Goal: Task Accomplishment & Management: Use online tool/utility

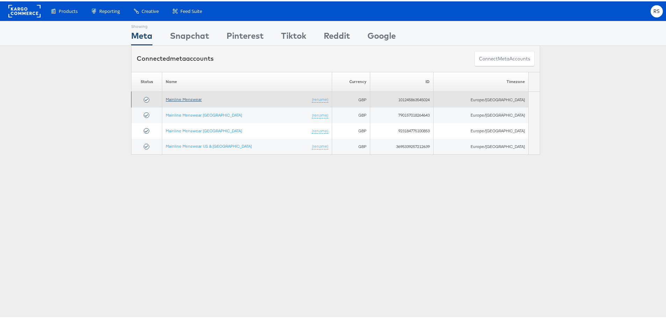
click at [190, 99] on link "Mainline Menswear" at bounding box center [184, 97] width 36 height 5
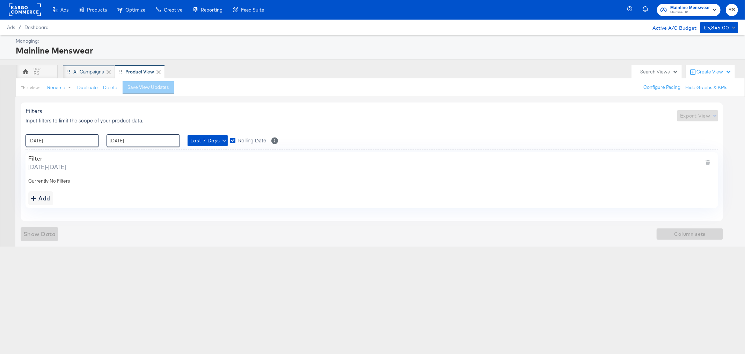
click at [77, 68] on div "All Campaigns" at bounding box center [88, 71] width 31 height 7
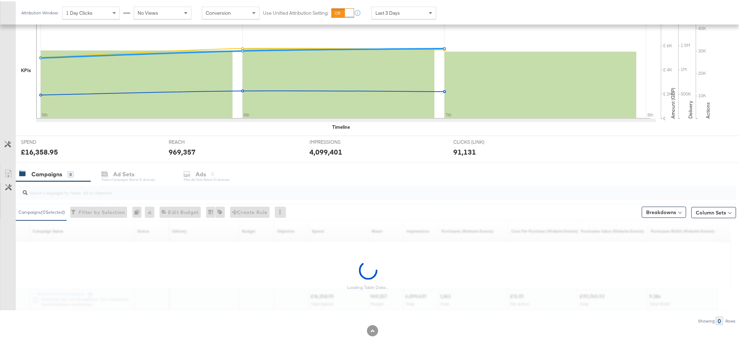
scroll to position [156, 0]
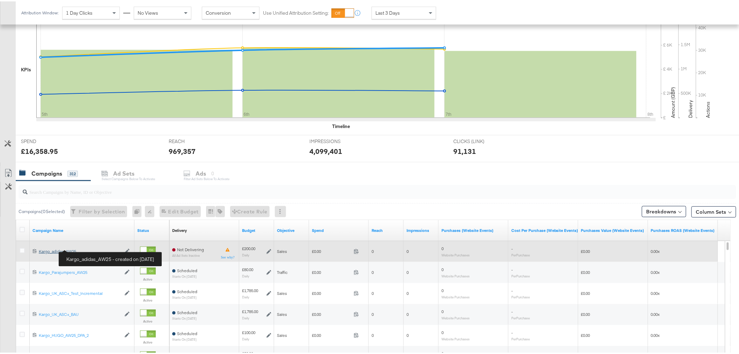
click at [59, 250] on div "Kargo_adidas_AW25 Kargo_adidas_AW25" at bounding box center [80, 250] width 82 height 6
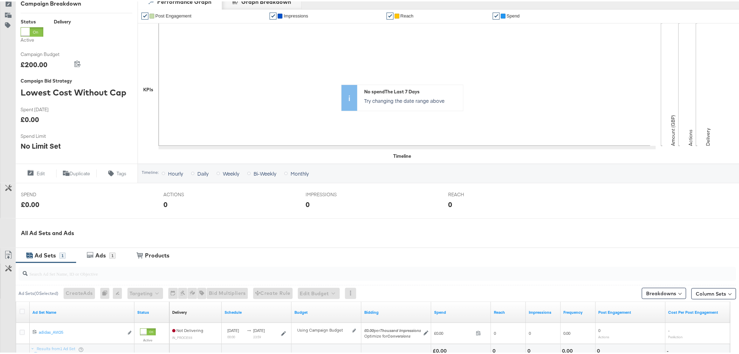
scroll to position [175, 0]
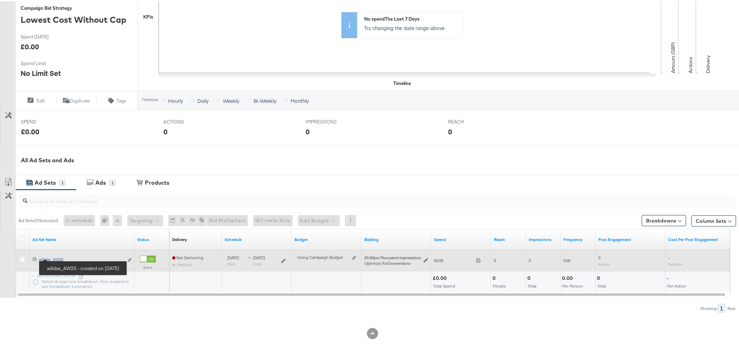
click at [53, 257] on div "adidas_AW25 adidas_AW25" at bounding box center [81, 258] width 85 height 6
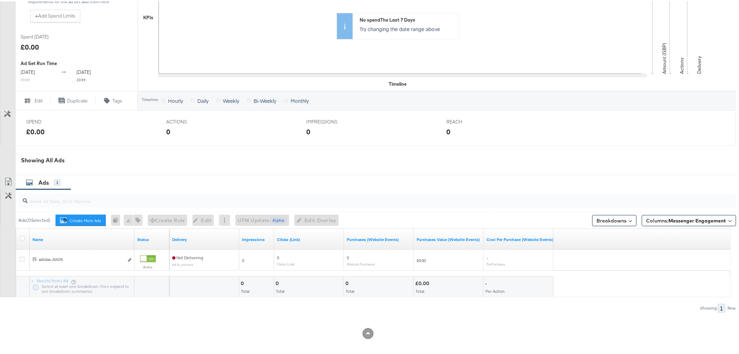
scroll to position [211, 0]
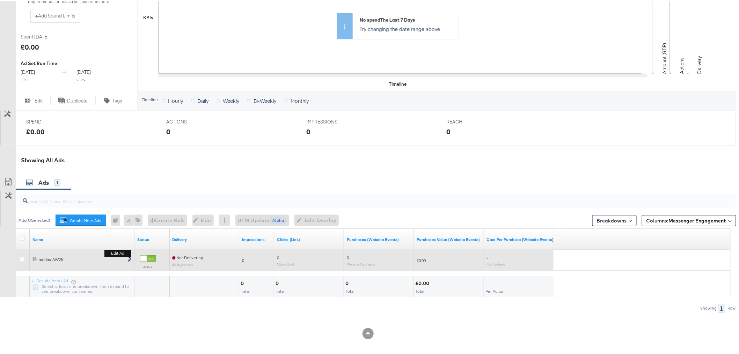
click at [129, 260] on icon "link" at bounding box center [129, 259] width 3 height 4
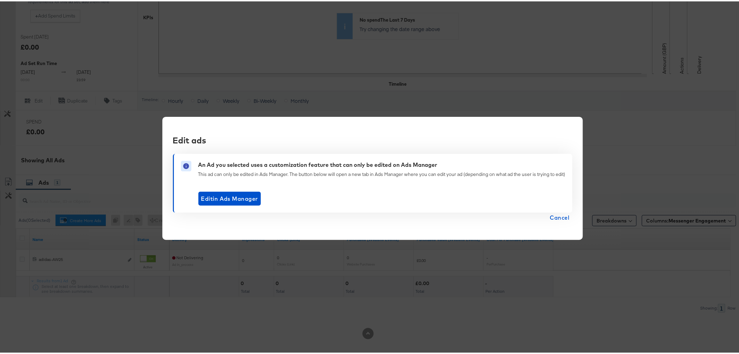
click at [566, 214] on span "Cancel" at bounding box center [560, 216] width 20 height 10
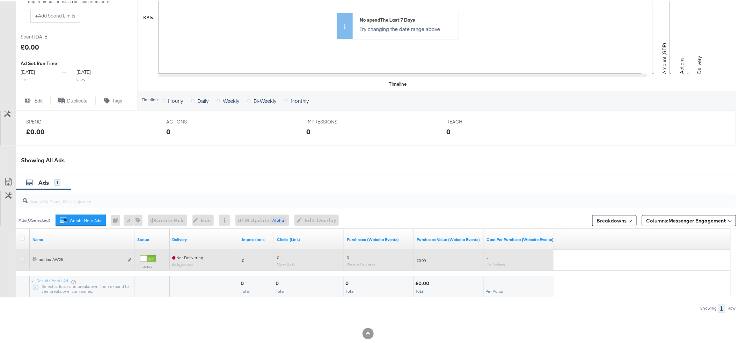
click at [22, 259] on icon at bounding box center [22, 257] width 5 height 5
click at [0, 0] on input "checkbox" at bounding box center [0, 0] width 0 height 0
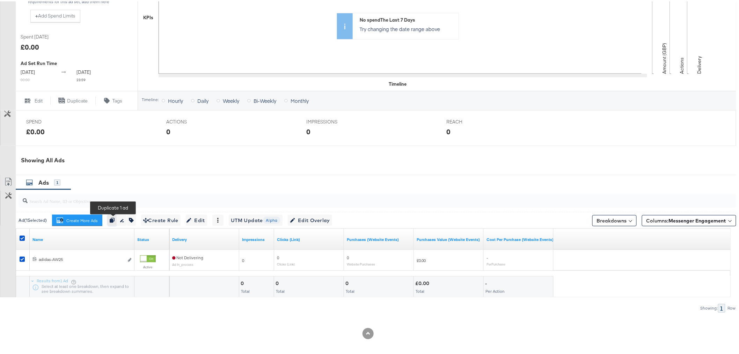
click at [111, 218] on icon "button" at bounding box center [112, 218] width 5 height 5
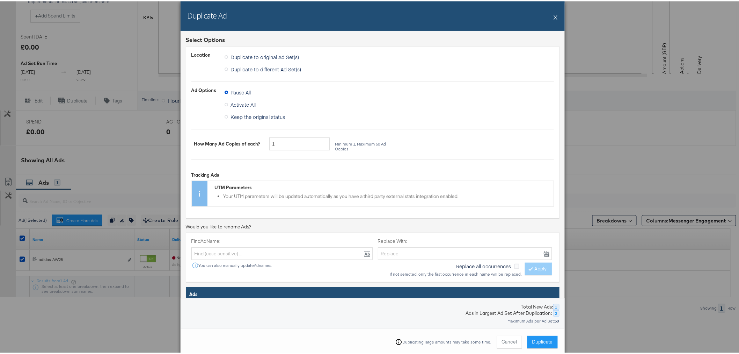
click at [225, 116] on icon at bounding box center [226, 115] width 3 height 3
click at [0, 0] on input "Keep the original status" at bounding box center [0, 0] width 0 height 0
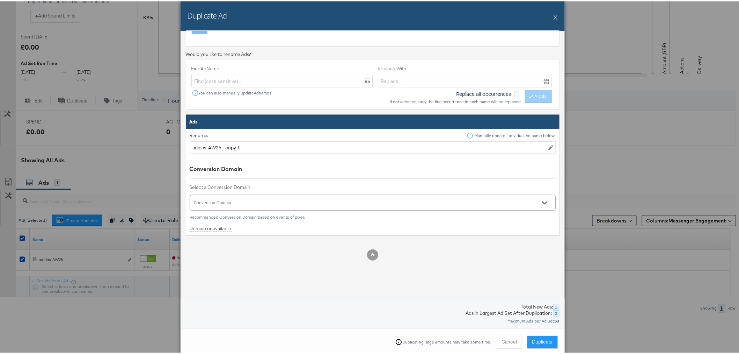
scroll to position [179, 0]
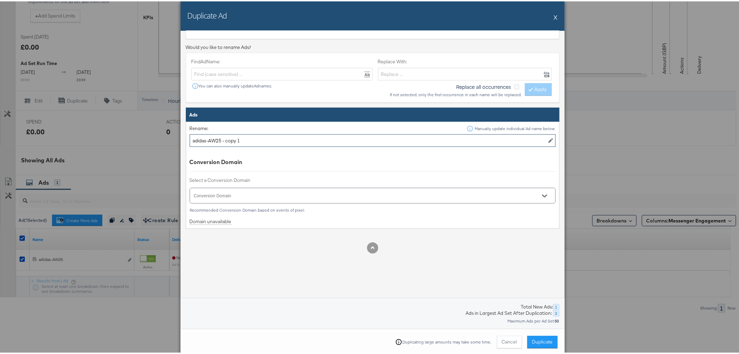
drag, startPoint x: 241, startPoint y: 142, endPoint x: 221, endPoint y: 140, distance: 21.0
click at [221, 140] on input "adidas-AW25 - copy 1" at bounding box center [373, 139] width 366 height 13
click at [246, 189] on div at bounding box center [373, 194] width 366 height 16
type input "adidas-AW25"
click at [554, 15] on button "X" at bounding box center [556, 16] width 4 height 14
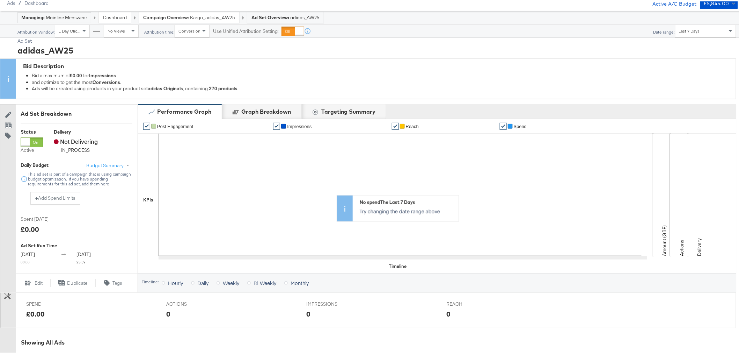
scroll to position [17, 0]
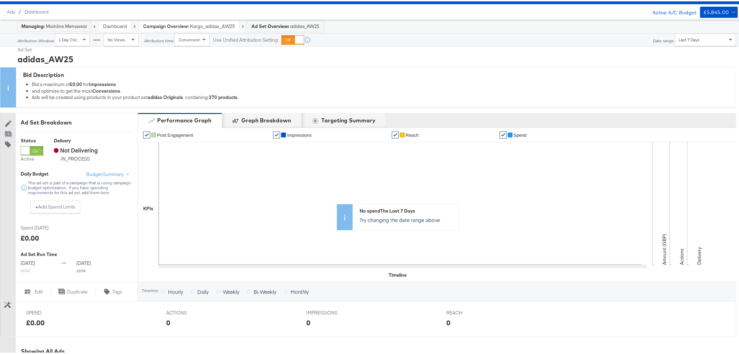
click at [153, 26] on strong "Campaign Overview:" at bounding box center [166, 25] width 46 height 6
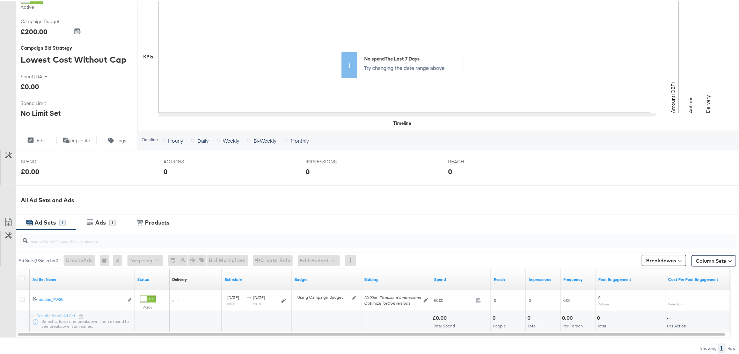
scroll to position [155, 0]
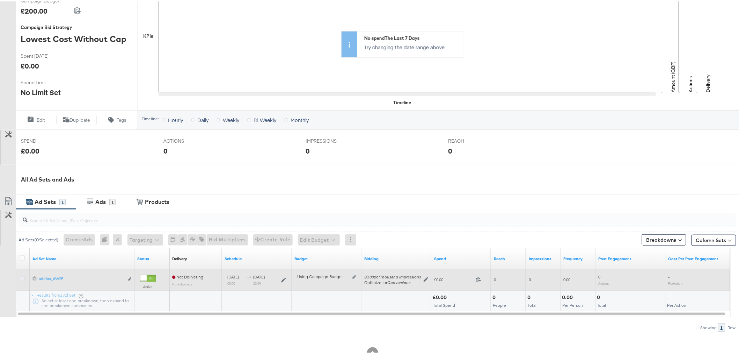
click at [21, 276] on icon at bounding box center [22, 277] width 5 height 5
click at [0, 0] on input "checkbox" at bounding box center [0, 0] width 0 height 0
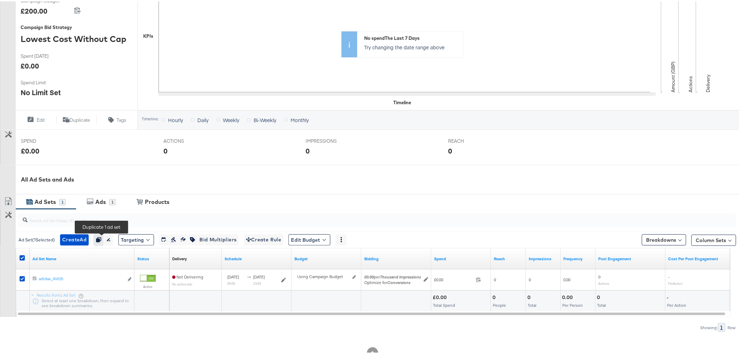
click at [101, 240] on icon "button" at bounding box center [98, 238] width 5 height 5
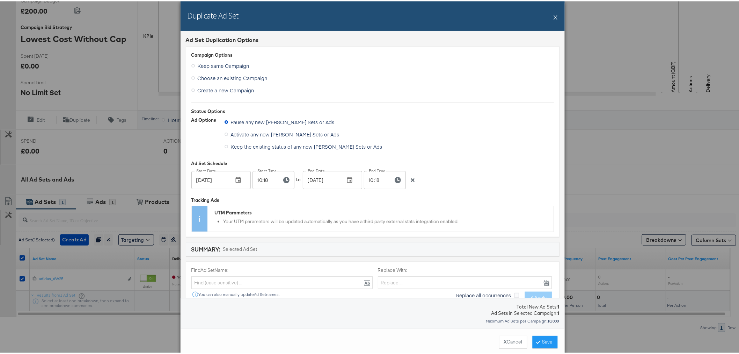
click at [225, 145] on icon at bounding box center [226, 144] width 3 height 3
click at [0, 0] on input "Keep the existing status of any new Campaigns, Ad Sets or Ads" at bounding box center [0, 0] width 0 height 0
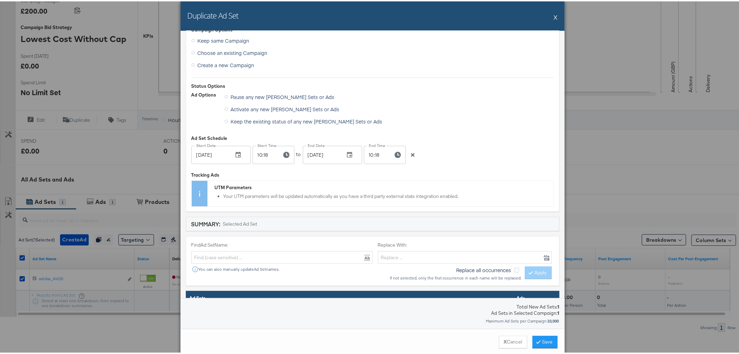
scroll to position [39, 0]
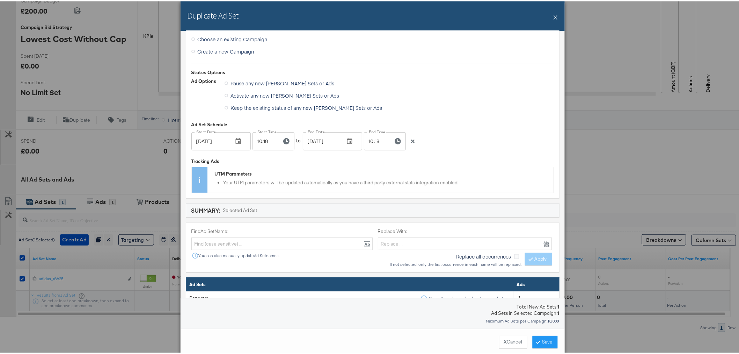
click at [217, 137] on input "Oct 08, 2025" at bounding box center [210, 140] width 36 height 18
click at [233, 143] on button "button" at bounding box center [238, 139] width 15 height 15
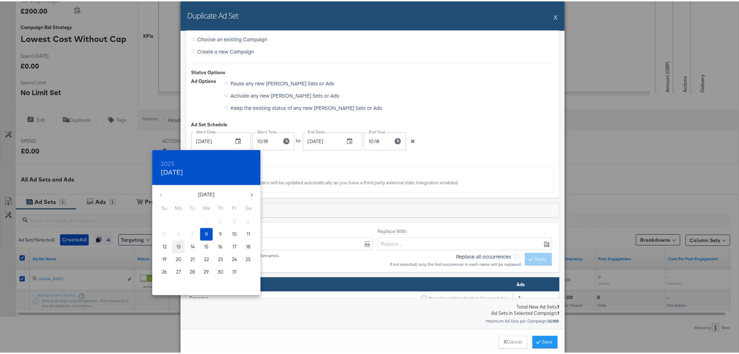
click at [176, 246] on p "13" at bounding box center [178, 245] width 4 height 7
type input "Oct 13, 2025"
click at [258, 140] on div at bounding box center [372, 177] width 745 height 354
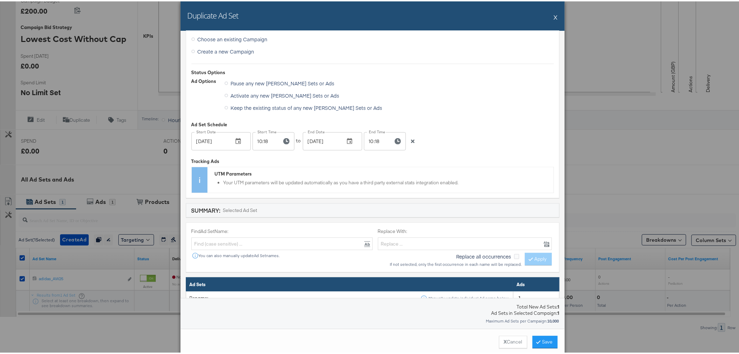
click at [259, 140] on input "10:18" at bounding box center [265, 140] width 24 height 18
click at [260, 139] on input "10:00" at bounding box center [265, 140] width 24 height 18
click at [255, 140] on input "10:00" at bounding box center [265, 140] width 24 height 18
type input "00:00"
click at [312, 138] on input "Oct 15, 2025" at bounding box center [321, 140] width 36 height 18
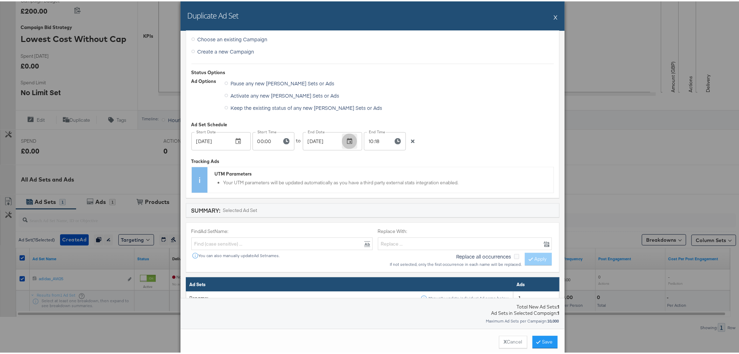
click at [346, 136] on icon "button" at bounding box center [349, 139] width 7 height 7
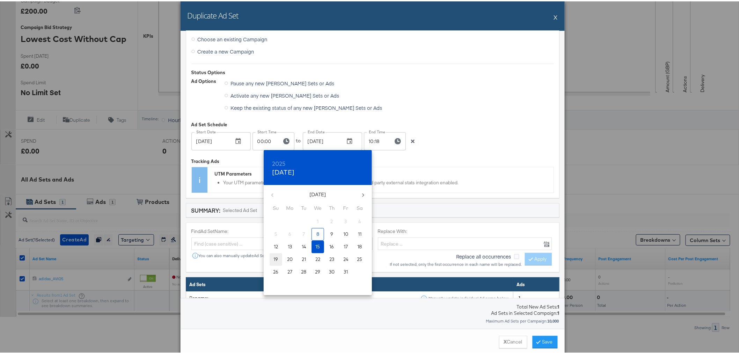
click at [275, 258] on p "19" at bounding box center [276, 257] width 5 height 7
type input "Oct 19, 2025"
click at [373, 140] on div at bounding box center [372, 177] width 745 height 354
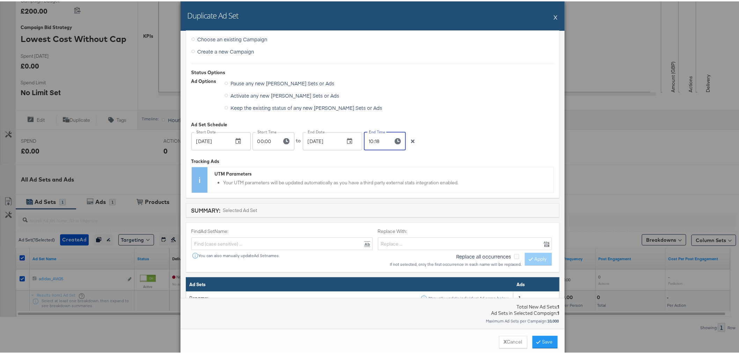
click at [371, 138] on input "10:18" at bounding box center [376, 140] width 24 height 18
click at [369, 138] on input "10:18" at bounding box center [376, 140] width 24 height 18
click at [369, 138] on input "22:18" at bounding box center [376, 140] width 24 height 18
click at [369, 138] on input "22:33" at bounding box center [376, 140] width 24 height 18
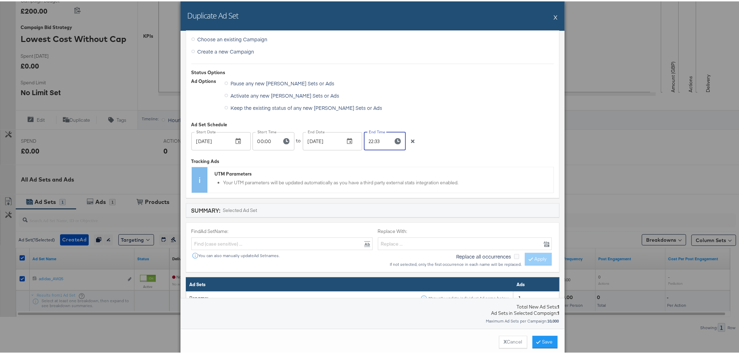
click at [369, 138] on input "22:33" at bounding box center [376, 140] width 24 height 18
click at [374, 142] on input "23:33" at bounding box center [376, 140] width 24 height 18
click at [376, 141] on input "23:35" at bounding box center [376, 140] width 24 height 18
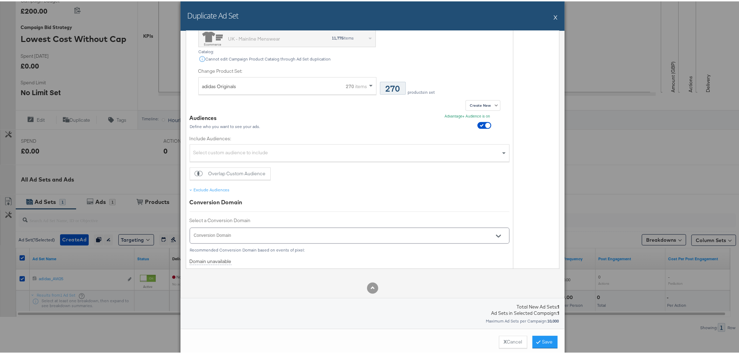
scroll to position [355, 0]
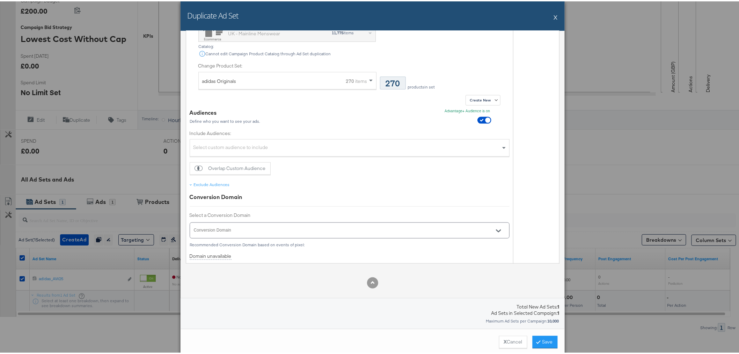
type input "23:59"
click at [234, 230] on input "Conversion Domain" at bounding box center [340, 232] width 294 height 8
click at [228, 245] on li "[DOMAIN_NAME]" at bounding box center [344, 246] width 314 height 11
type input "[DOMAIN_NAME]"
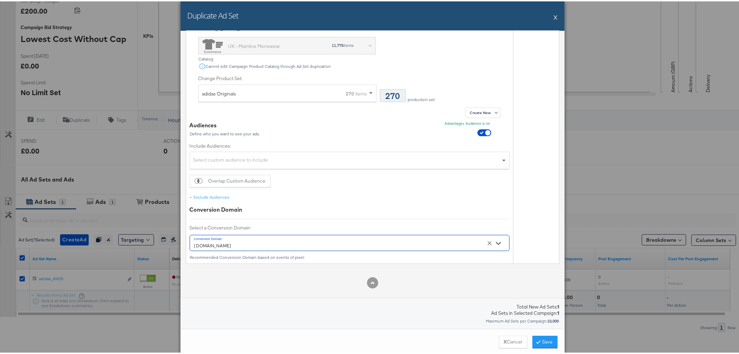
scroll to position [343, 0]
click at [540, 340] on button "Save" at bounding box center [545, 340] width 25 height 13
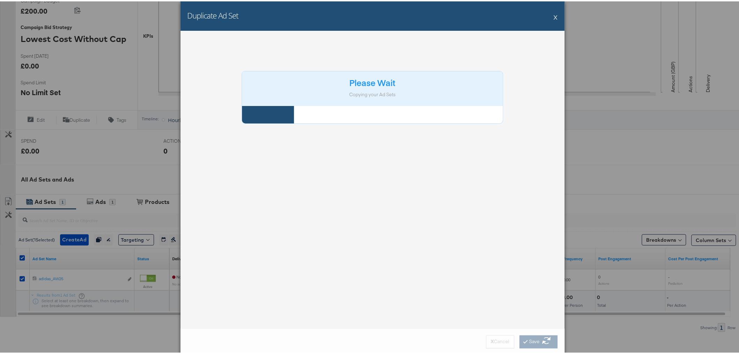
scroll to position [0, 0]
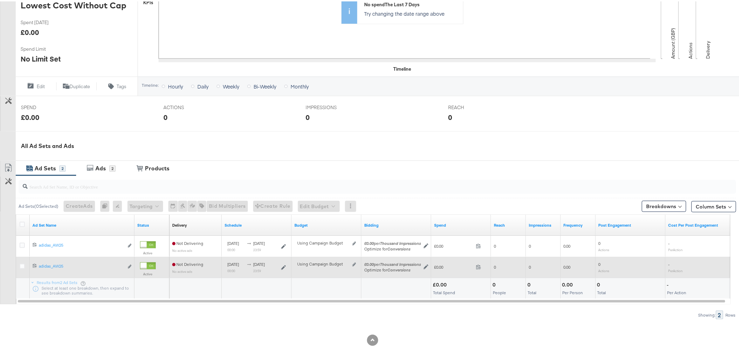
scroll to position [196, 0]
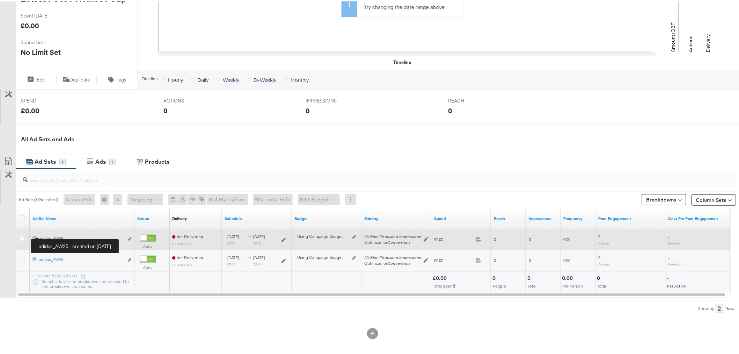
click at [45, 234] on div "adidas_AW25 adidas_AW25" at bounding box center [81, 237] width 85 height 6
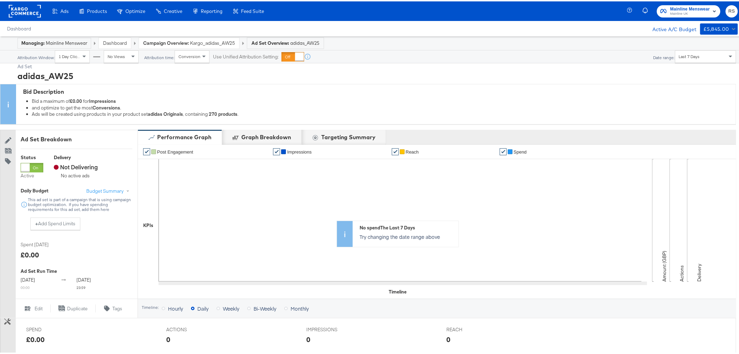
scroll to position [211, 0]
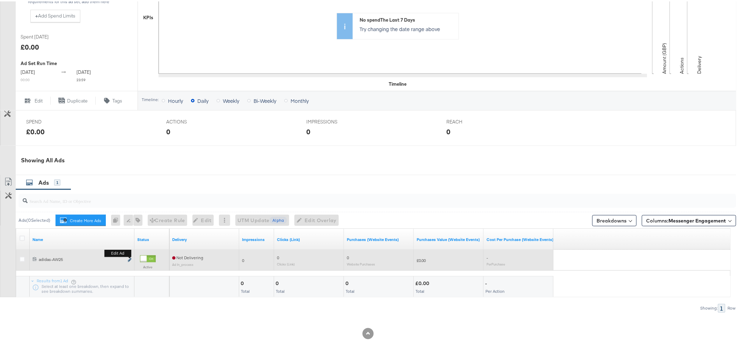
click at [130, 259] on icon "link" at bounding box center [129, 259] width 3 height 4
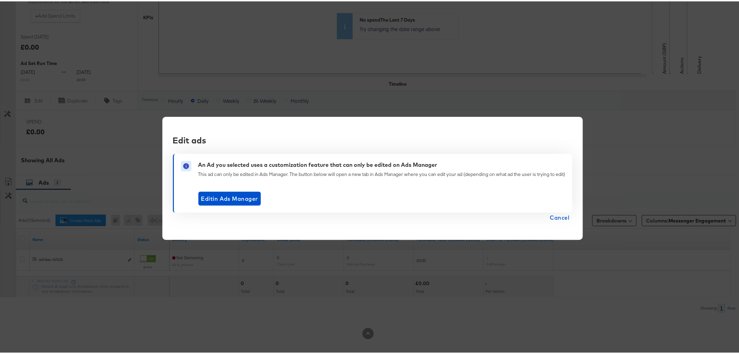
click at [561, 212] on span "Cancel" at bounding box center [560, 216] width 20 height 10
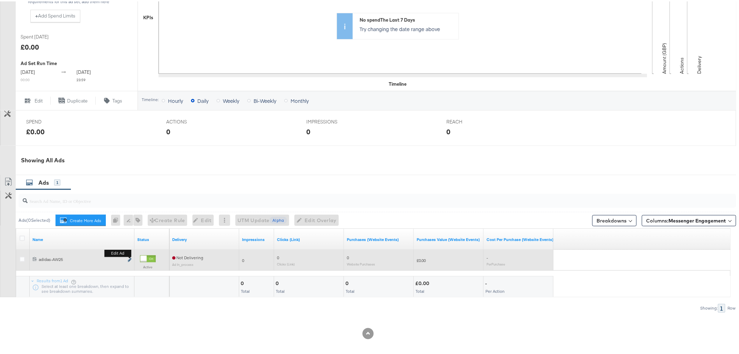
click at [129, 260] on icon "link" at bounding box center [129, 259] width 3 height 4
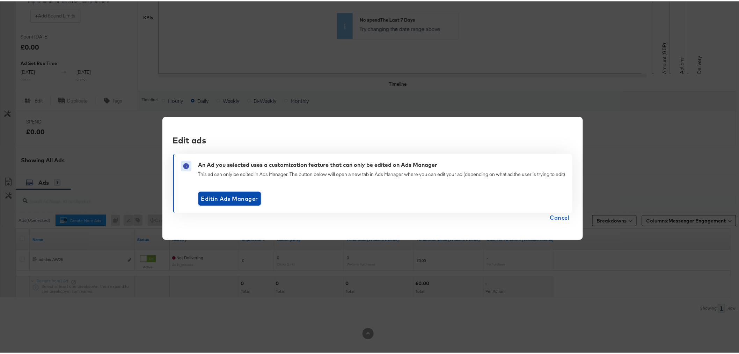
click at [224, 193] on span "Edit in Ads Manager" at bounding box center [229, 197] width 57 height 10
click at [565, 217] on span "Cancel" at bounding box center [560, 216] width 20 height 10
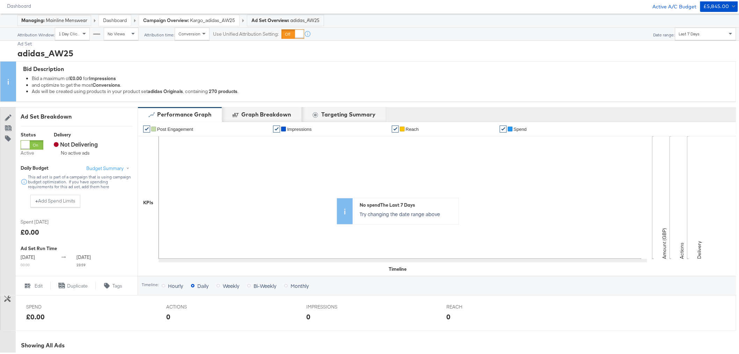
scroll to position [0, 0]
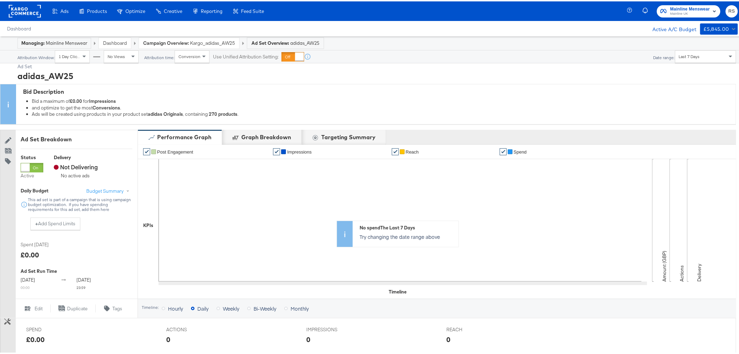
click at [179, 40] on strong "Campaign Overview:" at bounding box center [166, 41] width 46 height 6
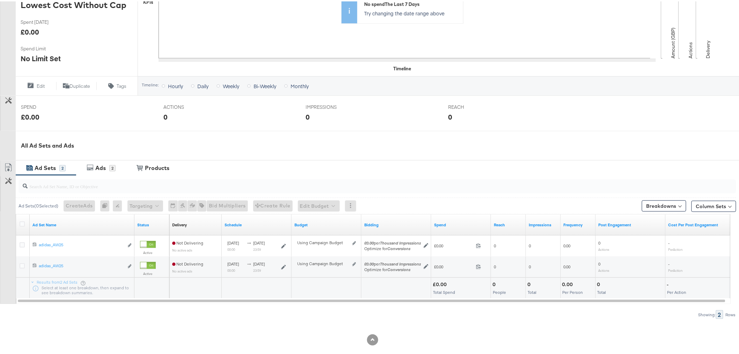
scroll to position [194, 0]
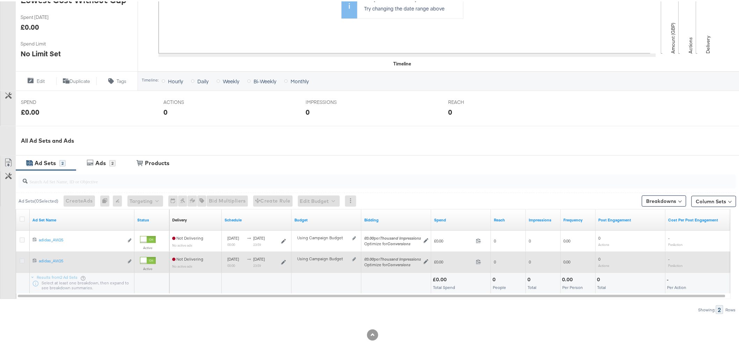
click at [22, 257] on icon at bounding box center [22, 259] width 5 height 5
click at [0, 0] on input "checkbox" at bounding box center [0, 0] width 0 height 0
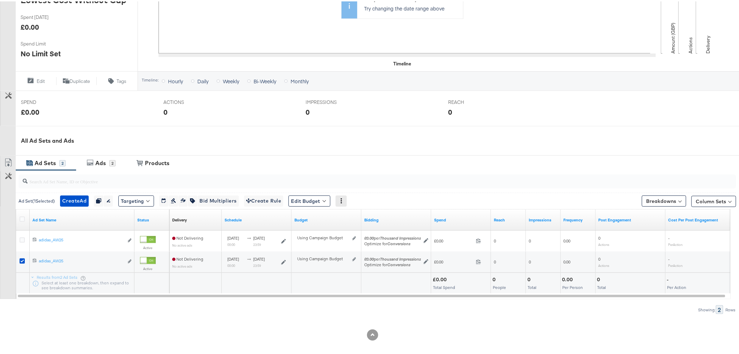
drag, startPoint x: 356, startPoint y: 197, endPoint x: 352, endPoint y: 198, distance: 4.9
click at [352, 198] on div "Ad Set ( 1 Selected) Create Ad Create 1 ad Duplicate 1 ad set Rename 1 ad set E…" at bounding box center [186, 199] width 334 height 11
click at [347, 198] on div at bounding box center [341, 199] width 11 height 11
click at [342, 200] on icon at bounding box center [341, 199] width 1 height 5
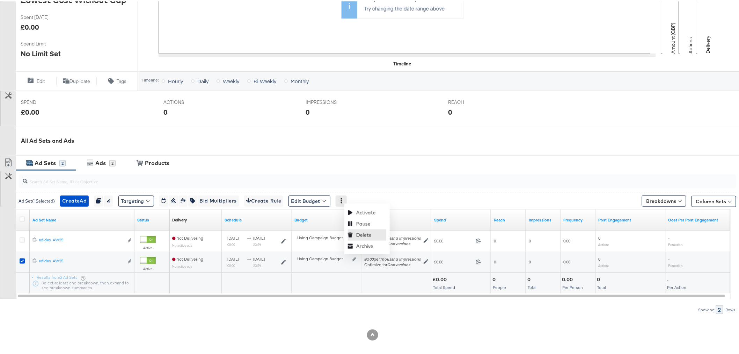
click at [369, 231] on div "Delete" at bounding box center [367, 233] width 38 height 11
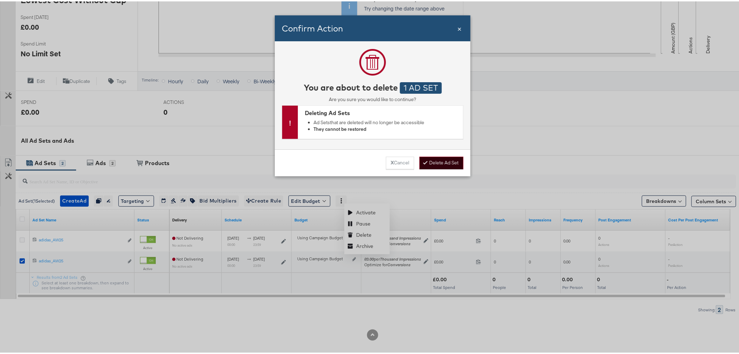
click at [446, 160] on button "Delete Ad Set" at bounding box center [442, 161] width 44 height 13
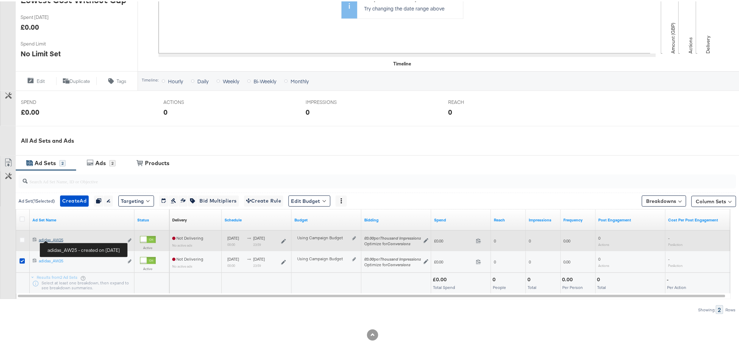
click at [53, 238] on div "adidas_AW25 adidas_AW25" at bounding box center [81, 239] width 85 height 6
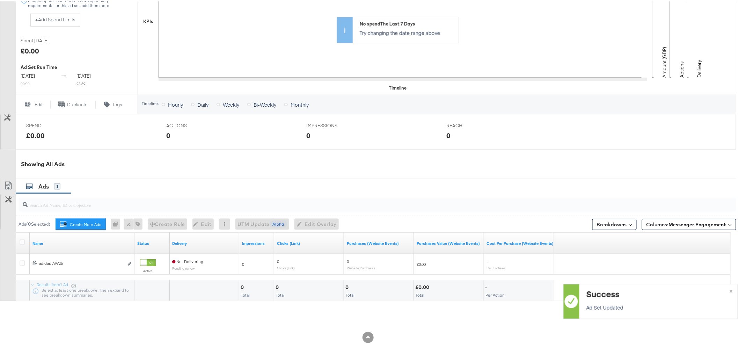
scroll to position [211, 0]
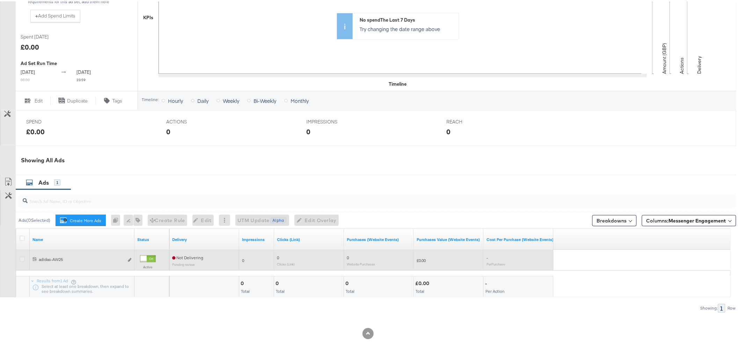
click at [22, 258] on icon at bounding box center [22, 257] width 5 height 5
click at [0, 0] on input "checkbox" at bounding box center [0, 0] width 0 height 0
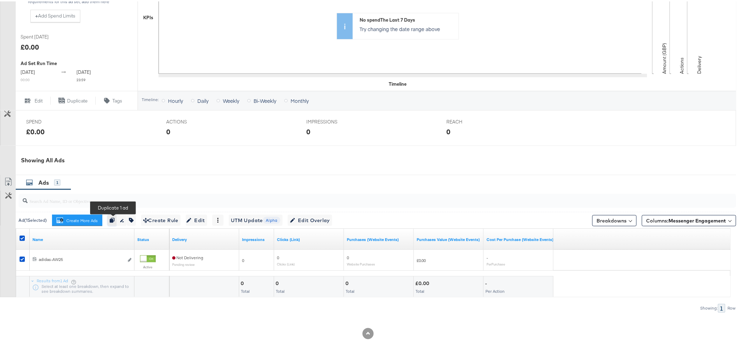
click at [110, 221] on button "button" at bounding box center [112, 218] width 9 height 11
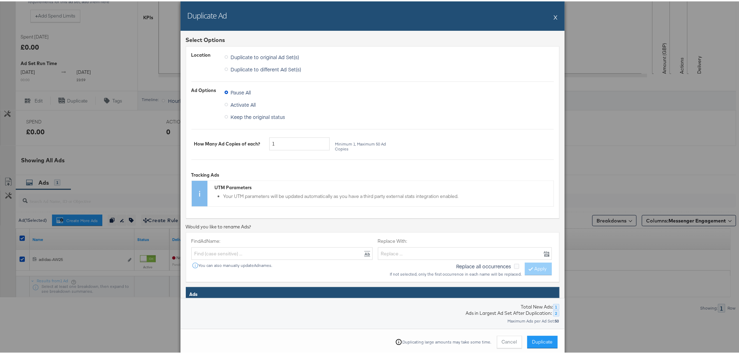
click at [225, 116] on icon at bounding box center [226, 115] width 3 height 3
click at [0, 0] on input "Keep the original status" at bounding box center [0, 0] width 0 height 0
click at [225, 106] on label "Activate All" at bounding box center [242, 103] width 34 height 10
click at [0, 0] on input "Activate All" at bounding box center [0, 0] width 0 height 0
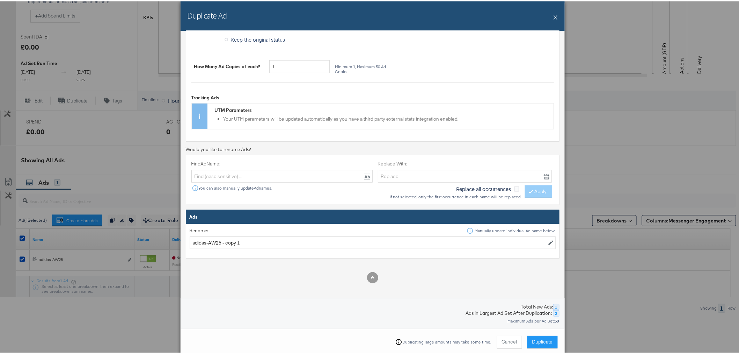
scroll to position [107, 0]
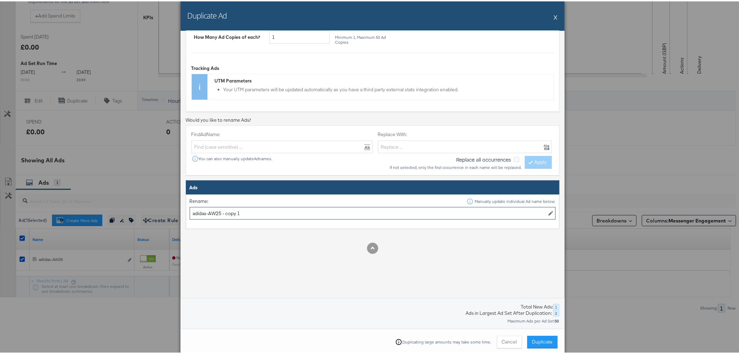
click at [259, 214] on input "adidas-AW25 - copy 1" at bounding box center [373, 211] width 366 height 13
drag, startPoint x: 235, startPoint y: 211, endPoint x: 219, endPoint y: 210, distance: 16.4
click at [219, 210] on input "adidas-AW25 - copy 1" at bounding box center [373, 211] width 366 height 13
type input "adidas-AW25"
click at [277, 245] on div at bounding box center [373, 246] width 374 height 11
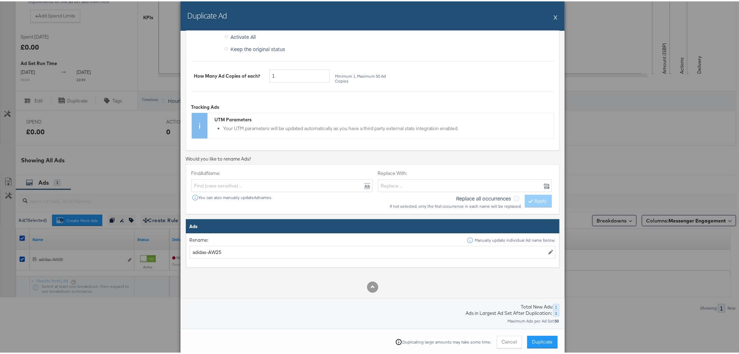
scroll to position [0, 0]
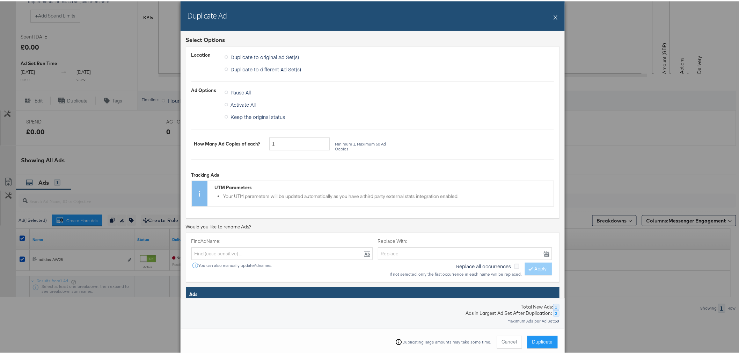
click at [554, 14] on button "X" at bounding box center [556, 16] width 4 height 14
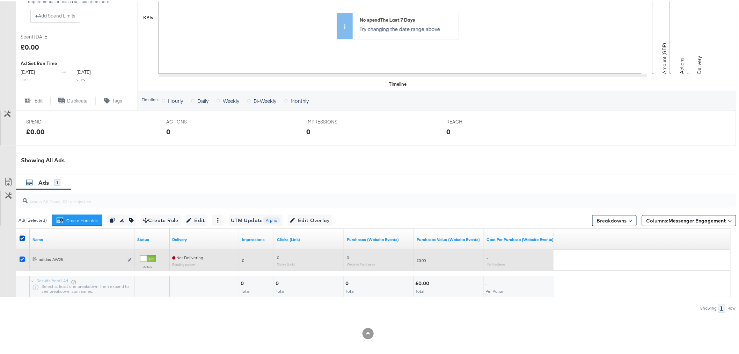
click at [23, 258] on icon at bounding box center [22, 257] width 5 height 5
click at [0, 0] on input "checkbox" at bounding box center [0, 0] width 0 height 0
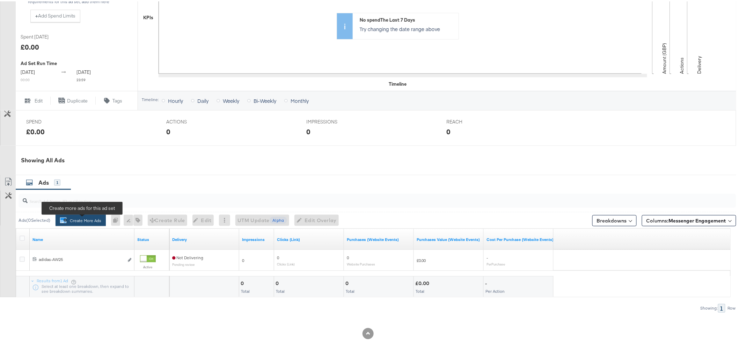
click at [86, 218] on button "Create More Ads Create more ads for this ad set" at bounding box center [81, 218] width 50 height 11
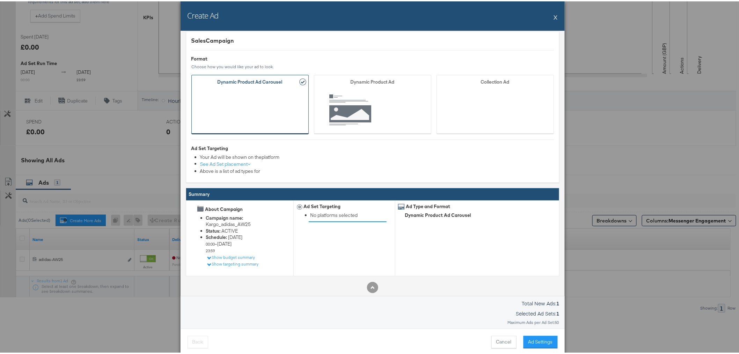
scroll to position [8, 0]
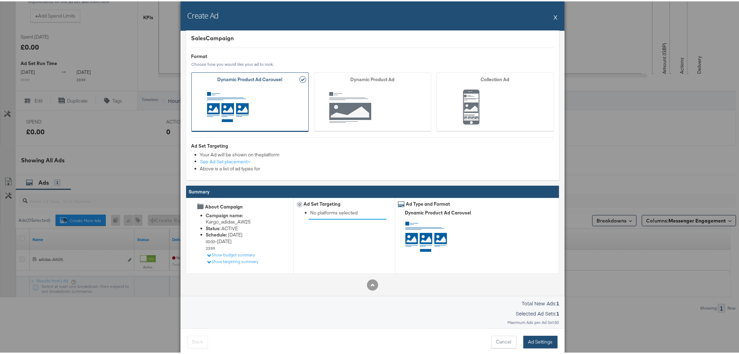
click at [532, 340] on button "Ad Settings" at bounding box center [541, 340] width 34 height 13
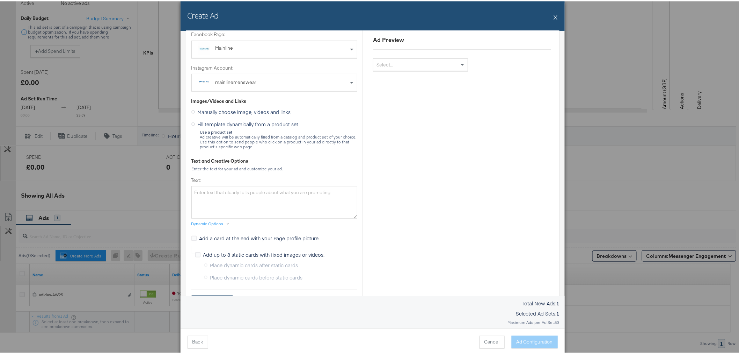
scroll to position [78, 0]
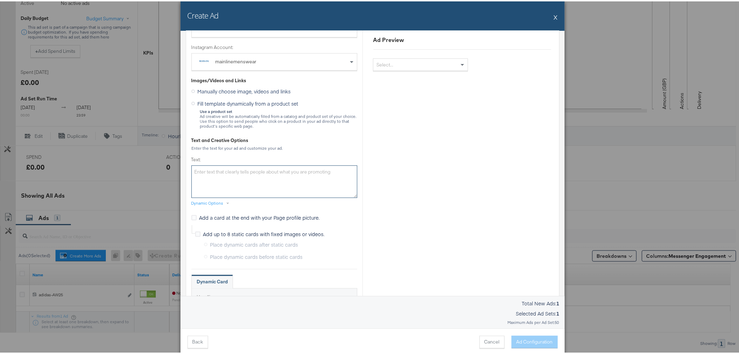
click at [203, 173] on textarea "Text:" at bounding box center [275, 180] width 166 height 32
paste textarea "adidas Originals is back with fresh drops and iconic looks with classic trainer…"
click at [245, 176] on textarea "adidas Originals is back with fresh drops and iconic looks with classic trainer…" at bounding box center [275, 180] width 166 height 32
type textarea "adidas Originals is back with fresh drops and iconic looks with classic trainer…"
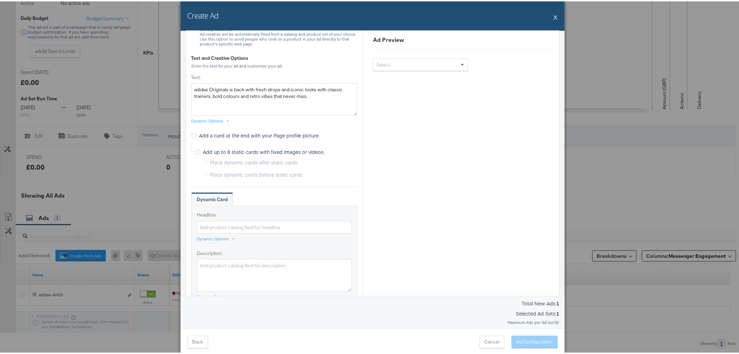
scroll to position [194, 0]
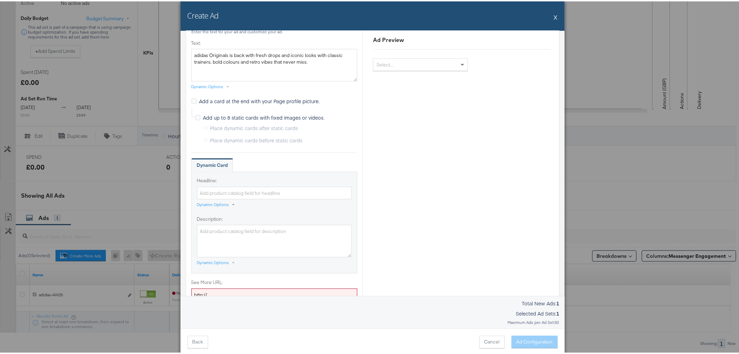
click at [215, 204] on div "Dynamic Options" at bounding box center [213, 203] width 32 height 6
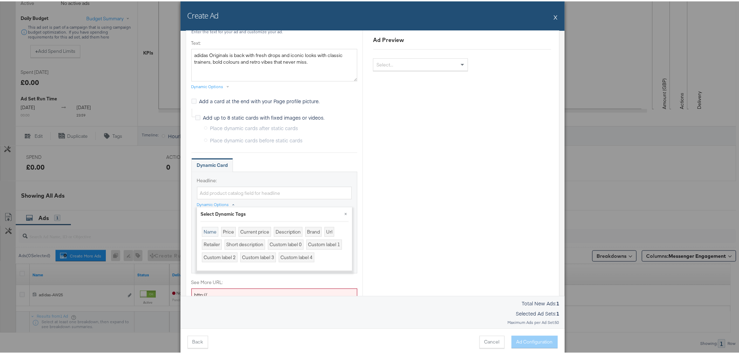
click at [211, 228] on div "Name" at bounding box center [210, 230] width 16 height 10
type input "{{[DOMAIN_NAME]}}"
click at [348, 158] on div "Dynamic Card" at bounding box center [275, 164] width 166 height 14
click at [341, 211] on button "×" at bounding box center [346, 212] width 13 height 13
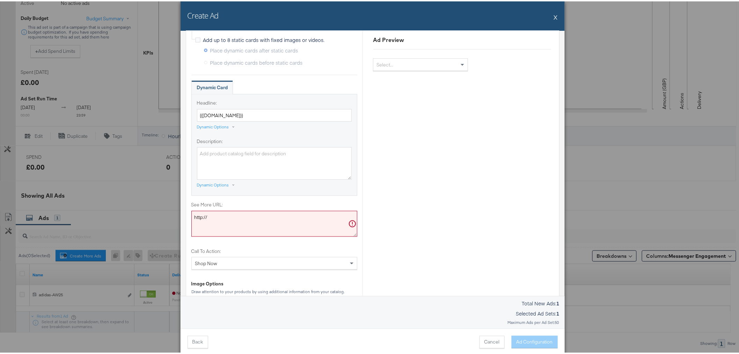
scroll to position [310, 0]
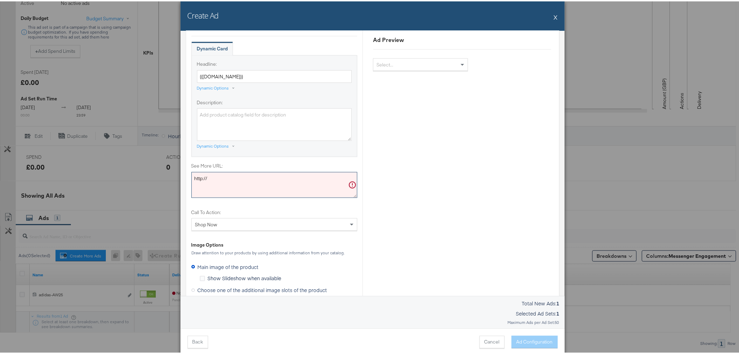
click at [241, 174] on textarea "http://" at bounding box center [275, 184] width 166 height 26
drag, startPoint x: 241, startPoint y: 174, endPoint x: 212, endPoint y: 170, distance: 29.6
click at [212, 171] on textarea "http://" at bounding box center [275, 184] width 166 height 26
click at [214, 177] on textarea "http://" at bounding box center [275, 184] width 166 height 26
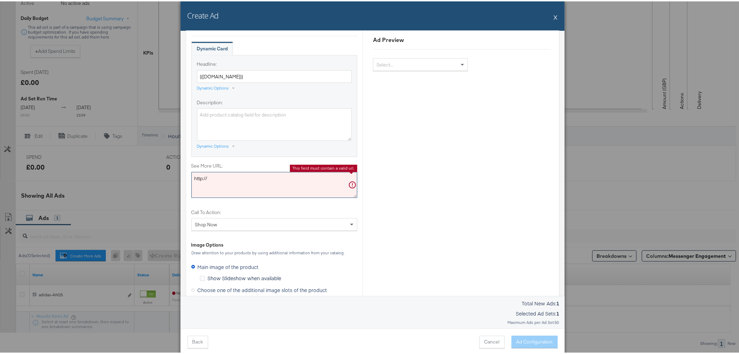
click at [214, 177] on textarea "http://" at bounding box center [275, 184] width 166 height 26
paste textarea "s://[DOMAIN_NAME]/adidas-originals/?utm_source=facebook&utm_medium=paid-social&…"
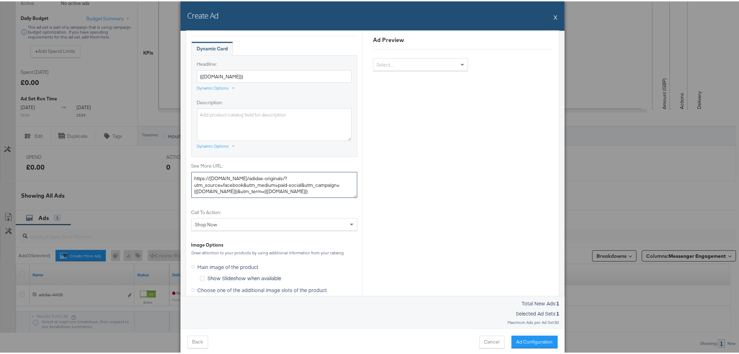
type textarea "https://[DOMAIN_NAME]/adidas-originals/?utm_source=facebook&utm_medium=paid-soc…"
click at [317, 209] on label "Call To Action:" at bounding box center [275, 211] width 166 height 7
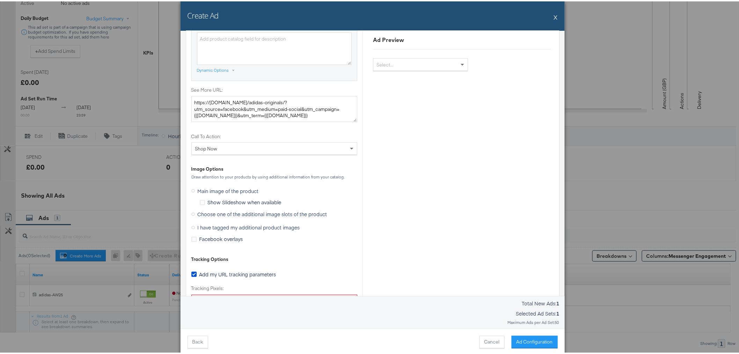
scroll to position [388, 0]
click at [192, 222] on icon at bounding box center [193, 223] width 3 height 3
click at [0, 0] on input "I have tagged my additional product images" at bounding box center [0, 0] width 0 height 0
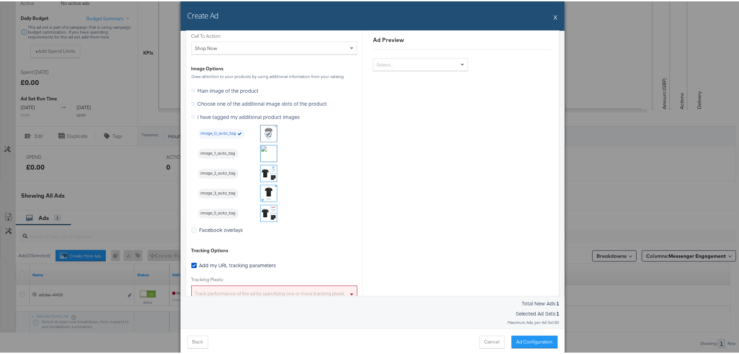
scroll to position [505, 0]
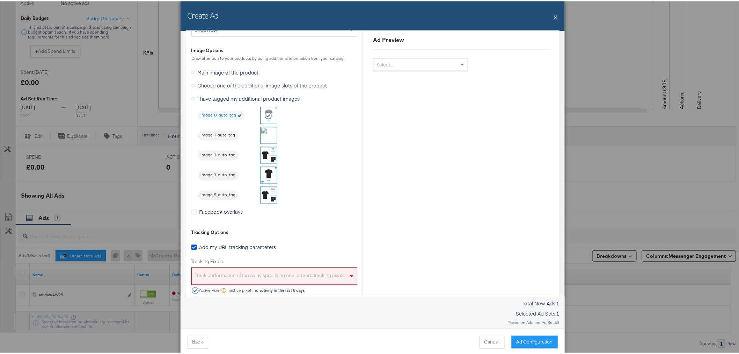
click at [554, 17] on button "X" at bounding box center [556, 16] width 4 height 14
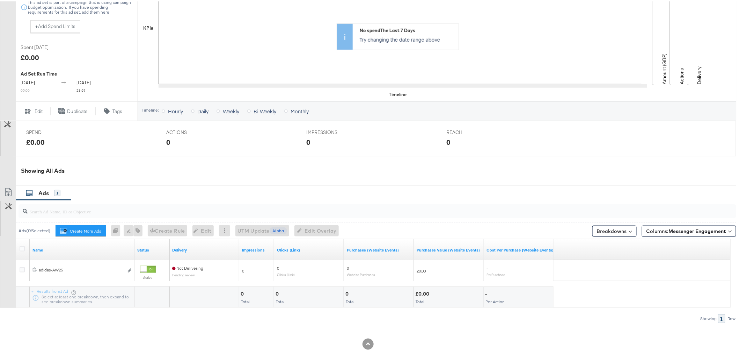
scroll to position [211, 0]
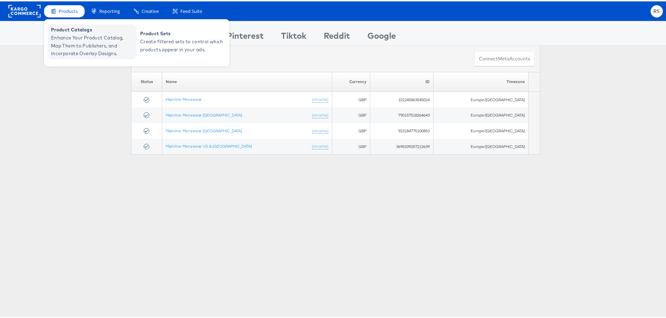
click at [99, 43] on span "Enhance Your Product Catalog, Map Them to Publishers, and Incorporate Overlay D…" at bounding box center [93, 45] width 84 height 24
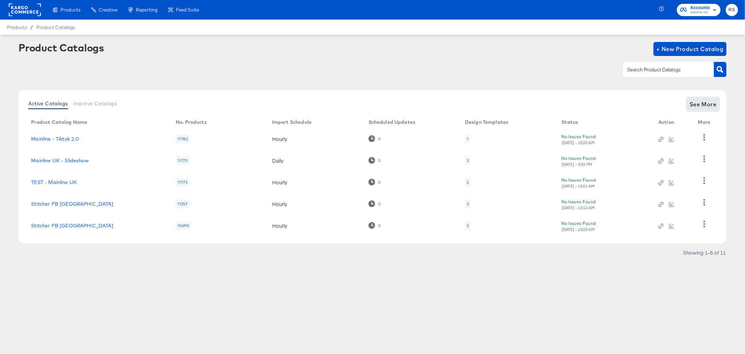
click at [701, 105] on span "See More" at bounding box center [703, 104] width 27 height 10
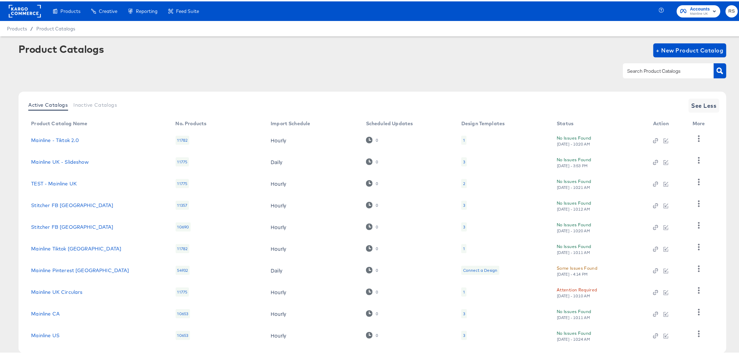
scroll to position [37, 0]
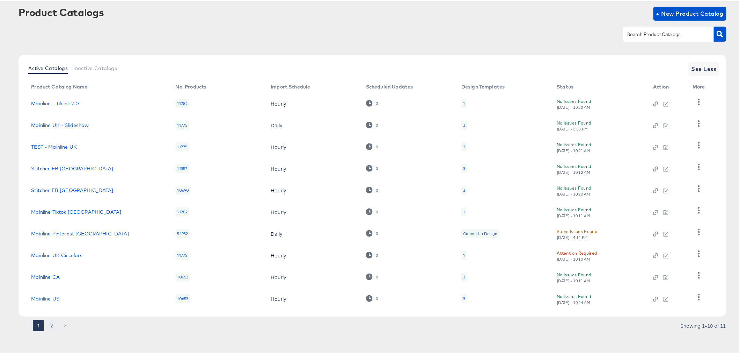
click at [48, 322] on button "2" at bounding box center [51, 323] width 11 height 11
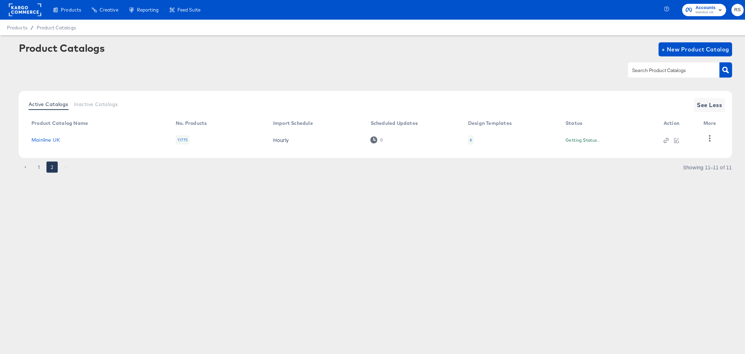
scroll to position [0, 0]
click at [672, 139] on icon "button" at bounding box center [671, 139] width 5 height 5
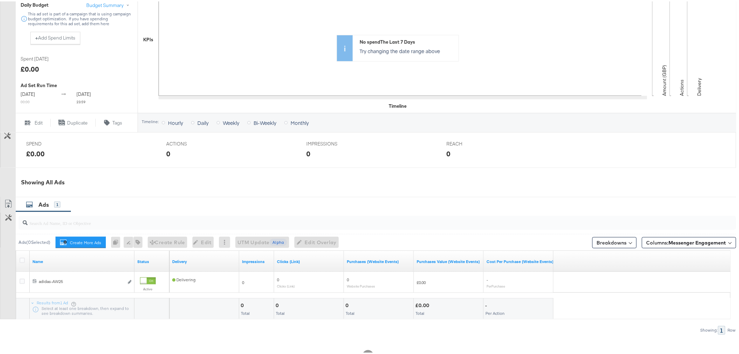
scroll to position [194, 0]
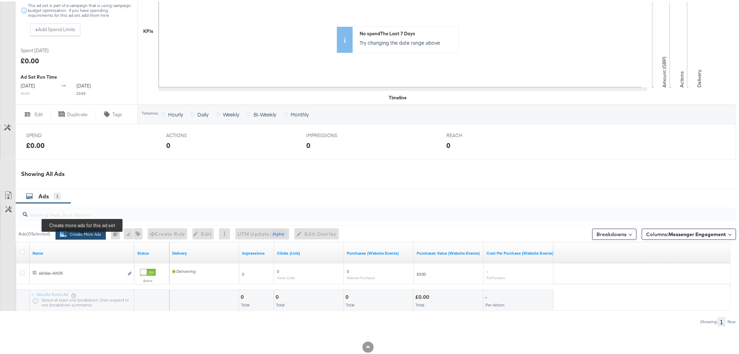
click at [80, 238] on button "Create More Ads Create more ads for this ad set" at bounding box center [81, 232] width 50 height 11
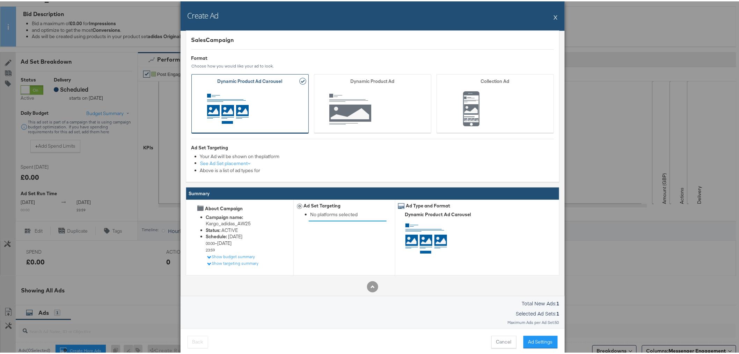
scroll to position [8, 0]
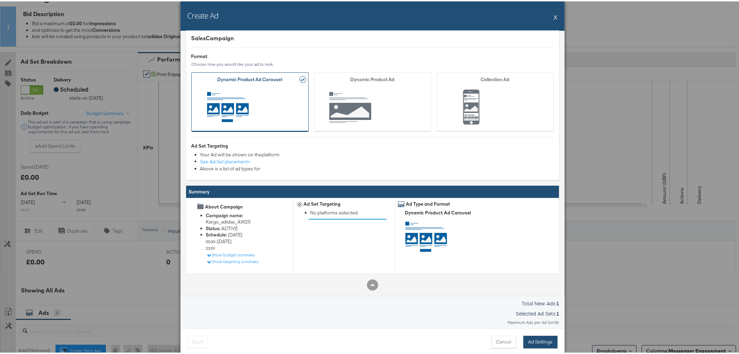
click at [530, 342] on button "Ad Settings" at bounding box center [541, 340] width 34 height 13
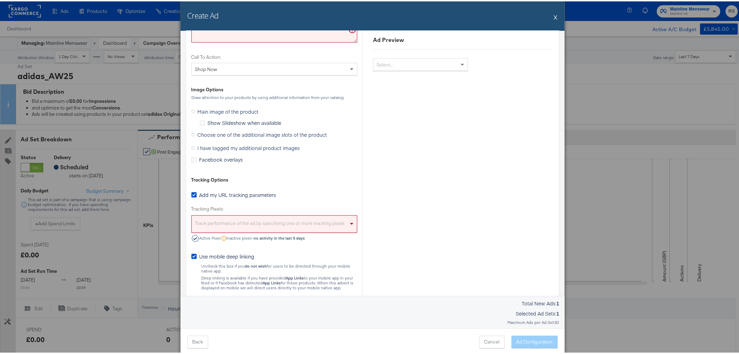
scroll to position [466, 0]
click at [193, 148] on label "I have tagged my additional product images" at bounding box center [247, 146] width 111 height 10
click at [0, 0] on input "I have tagged my additional product images" at bounding box center [0, 0] width 0 height 0
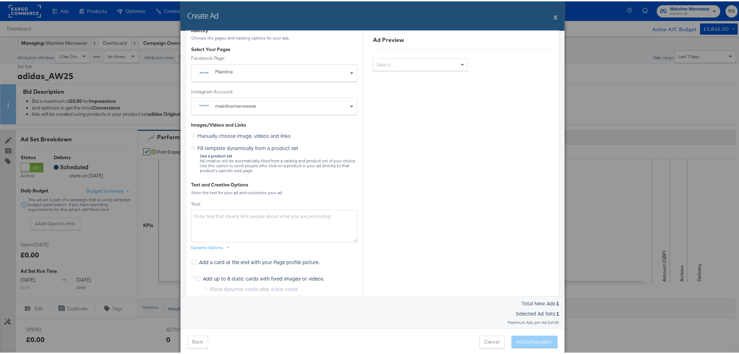
scroll to position [0, 0]
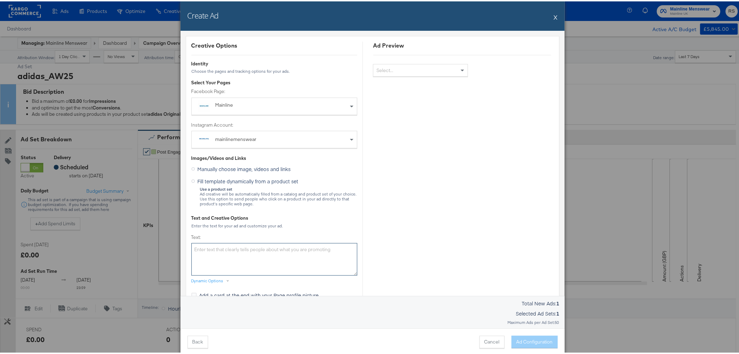
click at [242, 247] on textarea "Text:" at bounding box center [275, 257] width 166 height 32
paste textarea "adidas Originals is back with fresh drops and iconic looks with classic trainer…"
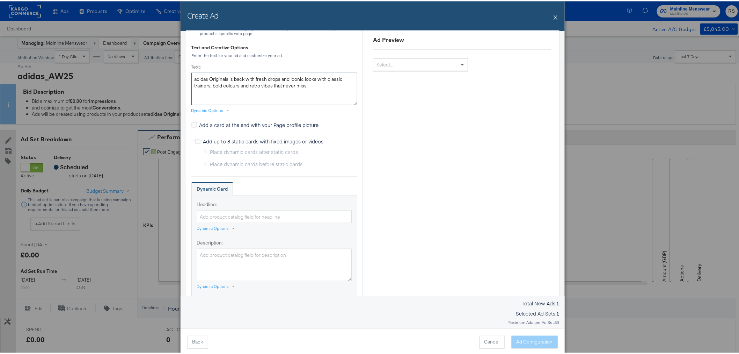
scroll to position [194, 0]
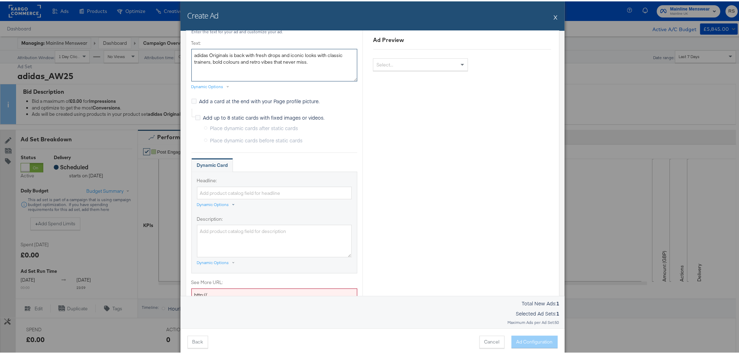
type textarea "adidas Originals is back with fresh drops and iconic looks with classic trainer…"
click at [221, 204] on div "Dynamic Options" at bounding box center [213, 203] width 32 height 6
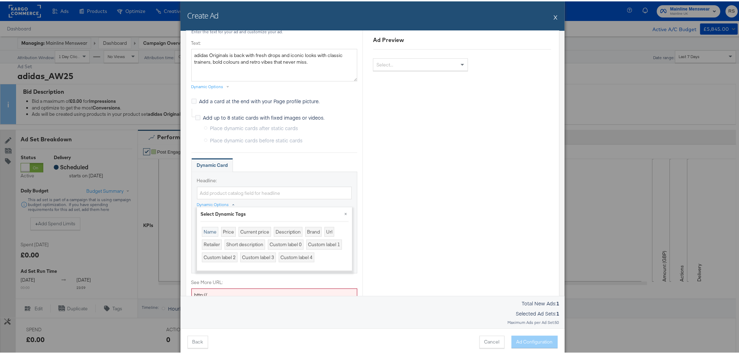
click at [211, 231] on div "Name" at bounding box center [210, 230] width 16 height 10
type input "{{[DOMAIN_NAME]}}"
click at [348, 155] on div "Creative Options Identity Choose the pages and tracking options for your ads. S…" at bounding box center [275, 286] width 166 height 881
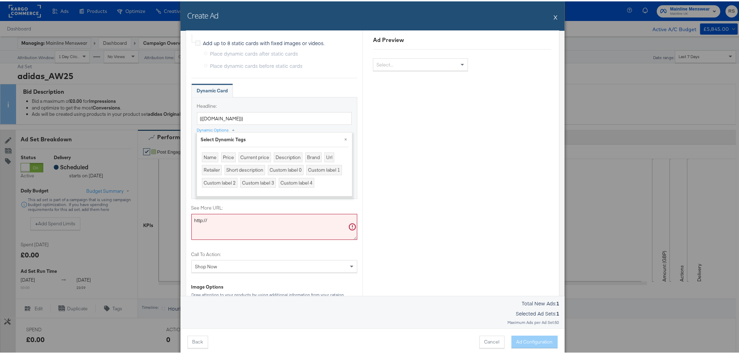
scroll to position [272, 0]
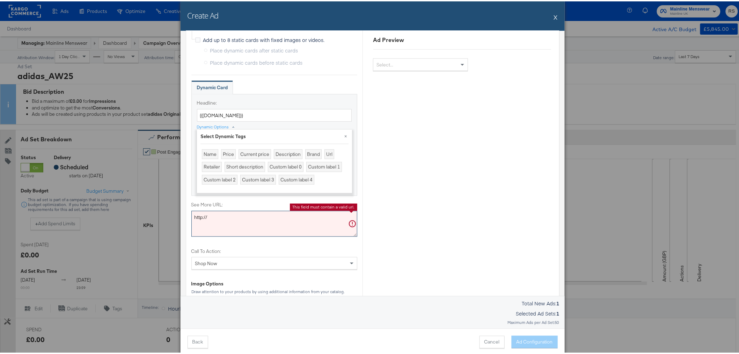
click at [233, 214] on textarea "http://" at bounding box center [275, 222] width 166 height 26
paste textarea "s://[DOMAIN_NAME]/adidas-originals/?utm_source=facebook&utm_medium=paid-social&…"
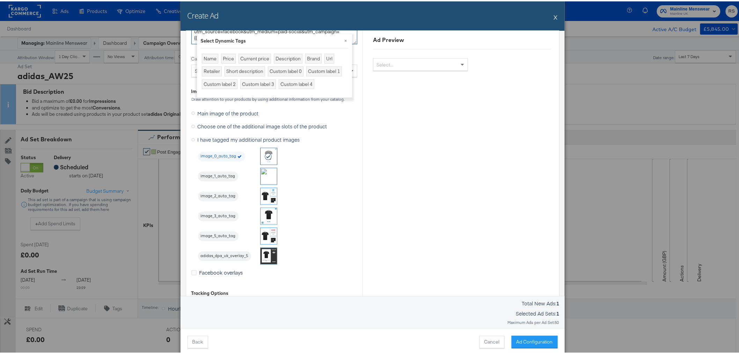
scroll to position [505, 0]
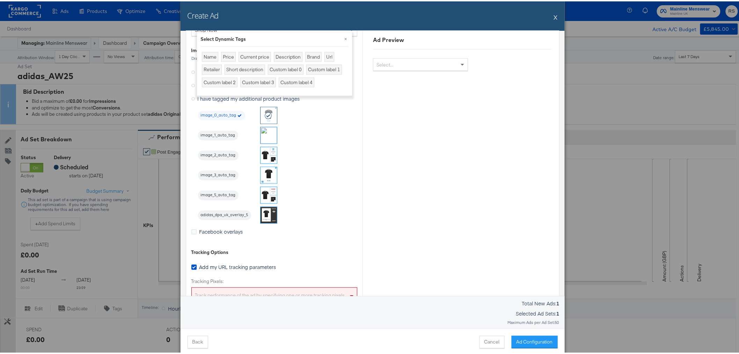
type textarea "https://[DOMAIN_NAME]/adidas-originals/?utm_source=facebook&utm_medium=paid-soc…"
click at [264, 213] on img at bounding box center [269, 213] width 16 height 16
click at [406, 62] on div "Select..." at bounding box center [421, 63] width 94 height 12
click at [338, 142] on div "image_0_auto_tag image_1_auto_tag image_2_auto_tag image_3_auto_tag image_5_aut…" at bounding box center [277, 164] width 159 height 117
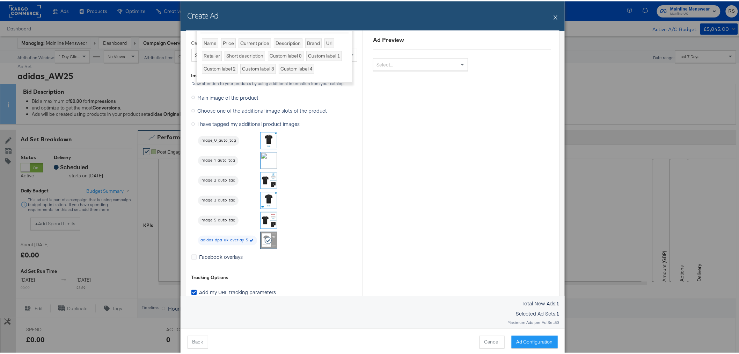
scroll to position [466, 0]
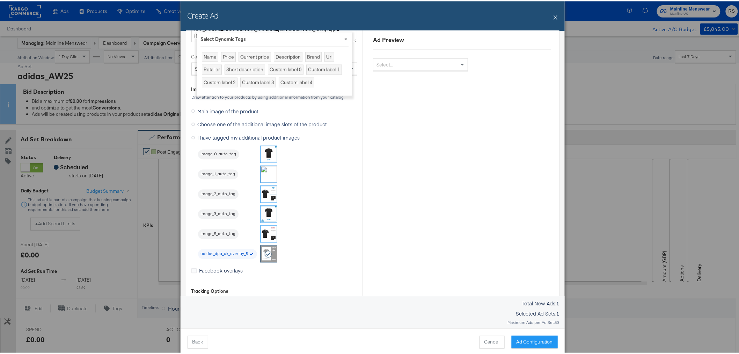
click at [344, 37] on button "×" at bounding box center [346, 37] width 13 height 13
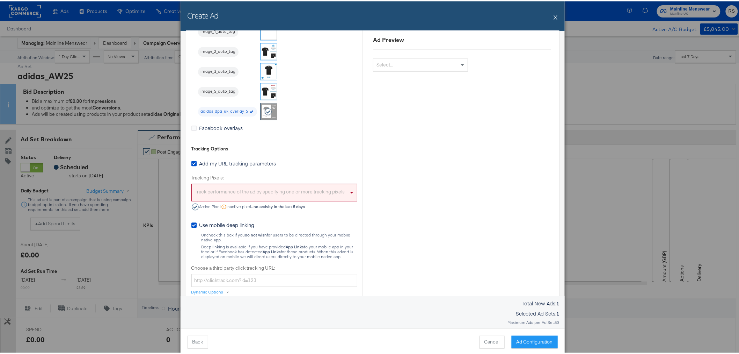
scroll to position [621, 0]
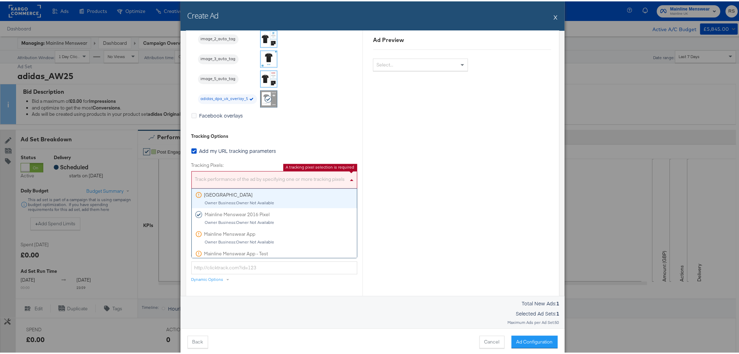
click at [256, 176] on div "Track performance of the ad by specifying one or more tracking pixels" at bounding box center [274, 179] width 165 height 15
drag, startPoint x: 256, startPoint y: 176, endPoint x: 231, endPoint y: 173, distance: 25.3
click at [231, 173] on div "Track performance of the ad by specifying one or more tracking pixels" at bounding box center [274, 179] width 165 height 15
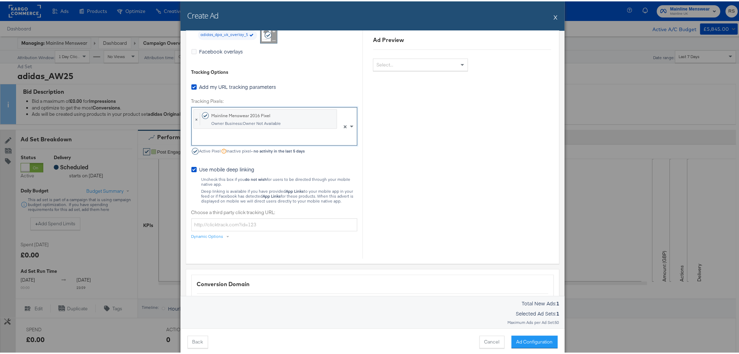
scroll to position [699, 0]
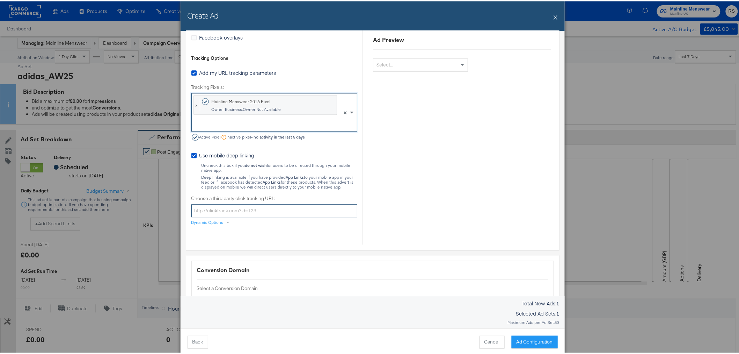
click at [208, 207] on input "Choose a third party click tracking URL:" at bounding box center [275, 209] width 166 height 13
drag, startPoint x: 208, startPoint y: 207, endPoint x: 276, endPoint y: 240, distance: 76.3
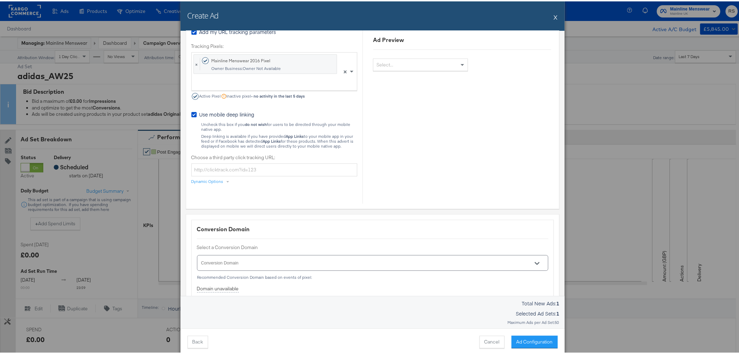
scroll to position [777, 0]
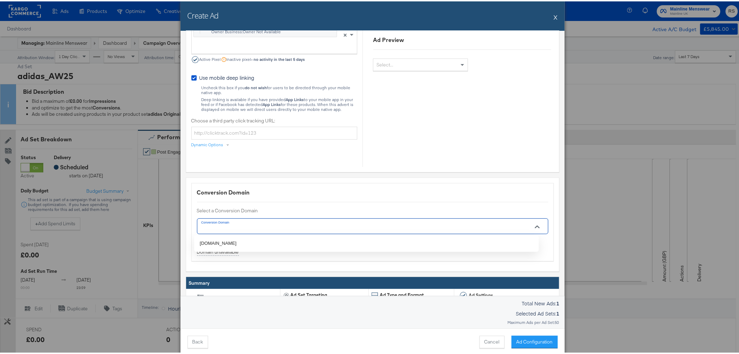
click at [235, 224] on input "Conversion Domain" at bounding box center [362, 228] width 325 height 8
click at [234, 240] on li "[DOMAIN_NAME]" at bounding box center [366, 241] width 345 height 11
type input "[DOMAIN_NAME]"
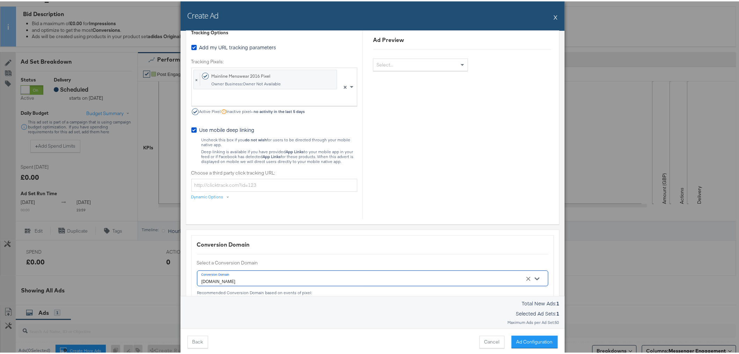
scroll to position [712, 0]
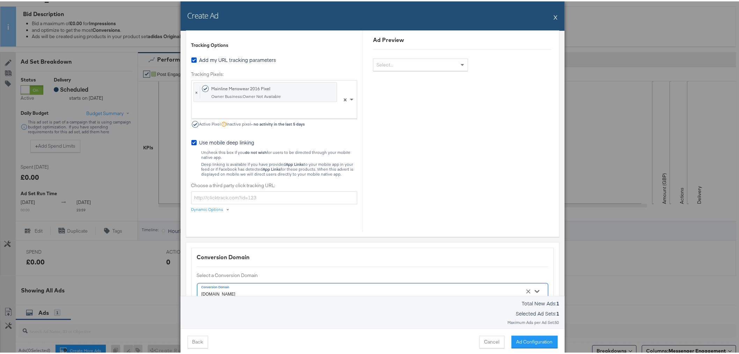
click at [217, 206] on div "Dynamic Options" at bounding box center [208, 208] width 32 height 6
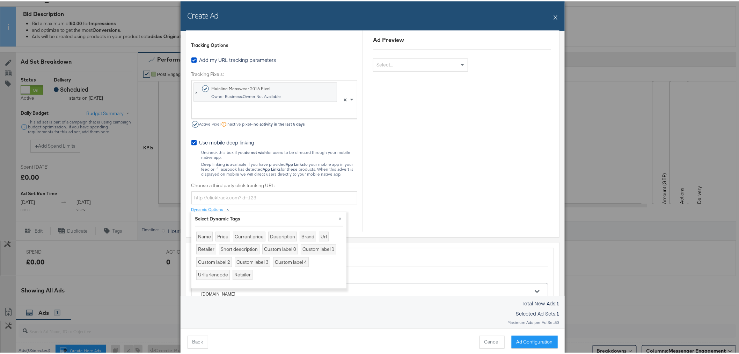
click at [217, 206] on div "Dynamic Options" at bounding box center [208, 208] width 32 height 6
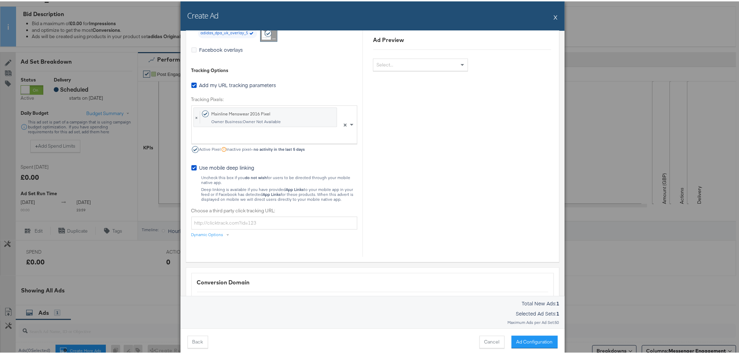
scroll to position [673, 0]
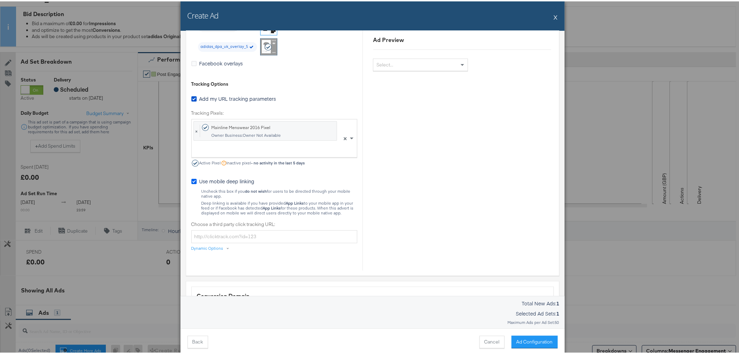
click at [192, 180] on icon at bounding box center [194, 179] width 5 height 5
click at [0, 0] on input "Use mobile deep linking" at bounding box center [0, 0] width 0 height 0
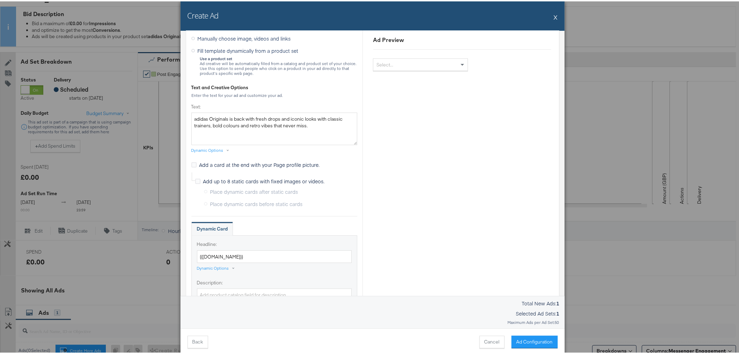
scroll to position [91, 0]
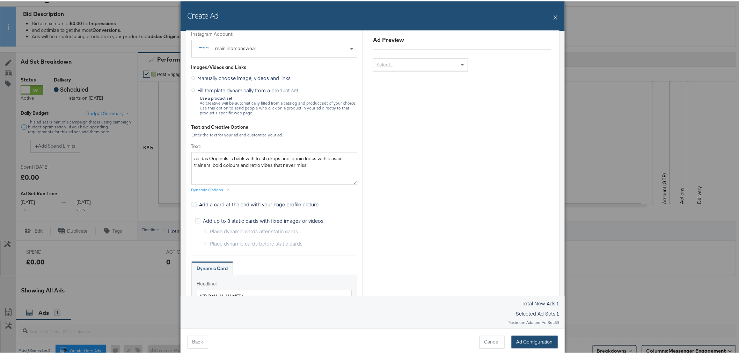
click at [526, 341] on button "Ad Configuration" at bounding box center [535, 340] width 46 height 13
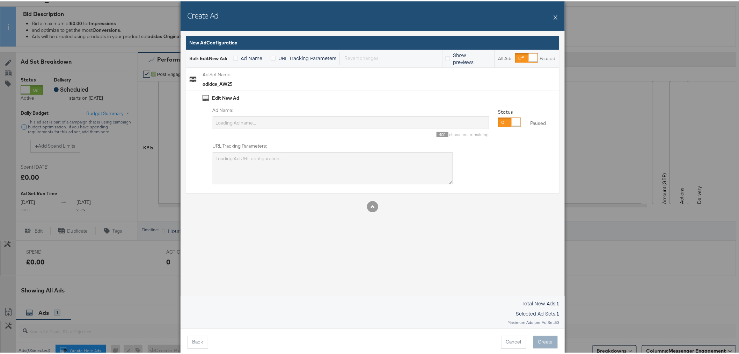
scroll to position [0, 0]
type input "2 GB 18-65 Offsite conversions Impressions Custom"
type textarea "?utm_source=facebook&utm_medium=paid-social&utm_campaign={{[DOMAIN_NAME]}}&utm_…"
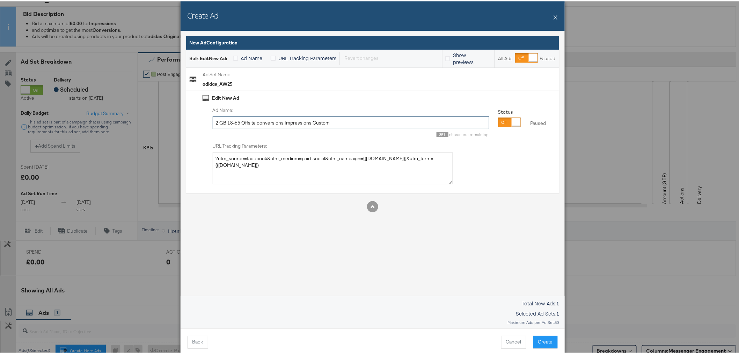
click at [273, 127] on input "2 GB 18-65 Offsite conversions Impressions Custom" at bounding box center [351, 121] width 277 height 13
type input "adidas-AW25"
click at [512, 120] on div at bounding box center [516, 120] width 9 height 9
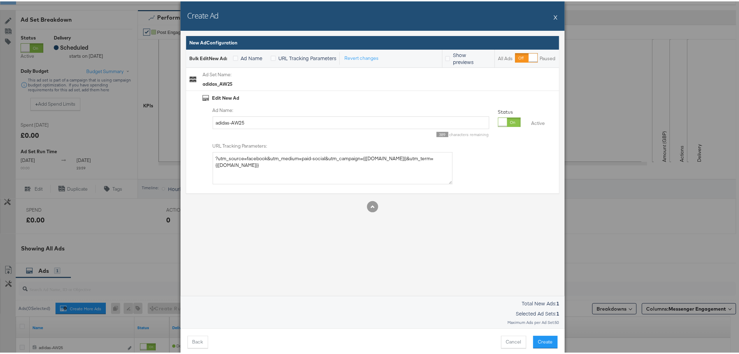
scroll to position [211, 0]
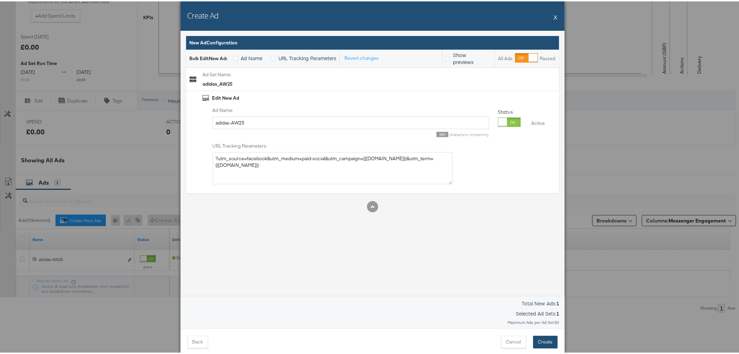
click at [544, 339] on button "Create" at bounding box center [546, 340] width 24 height 13
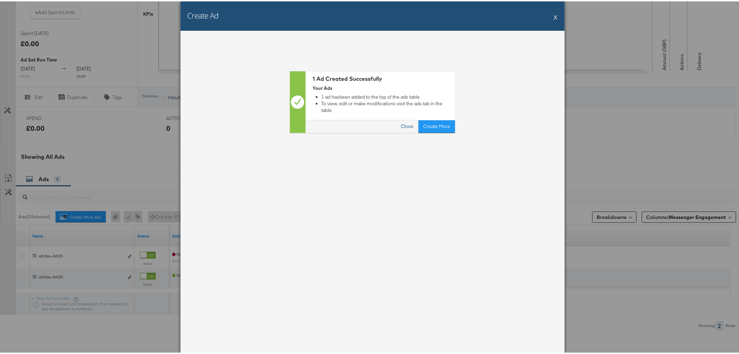
click at [403, 119] on button "Close" at bounding box center [407, 125] width 22 height 13
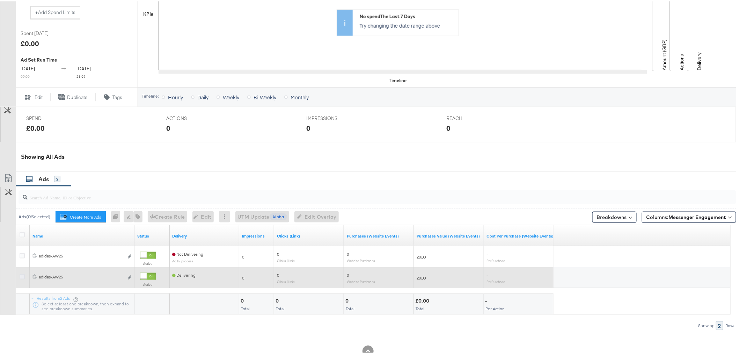
click at [22, 278] on icon at bounding box center [22, 275] width 5 height 5
click at [0, 0] on input "checkbox" at bounding box center [0, 0] width 0 height 0
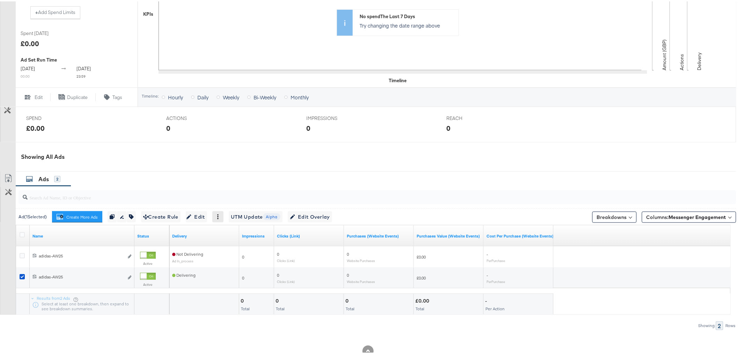
click at [221, 218] on icon at bounding box center [218, 215] width 5 height 5
click at [229, 253] on div "Delete" at bounding box center [241, 249] width 38 height 11
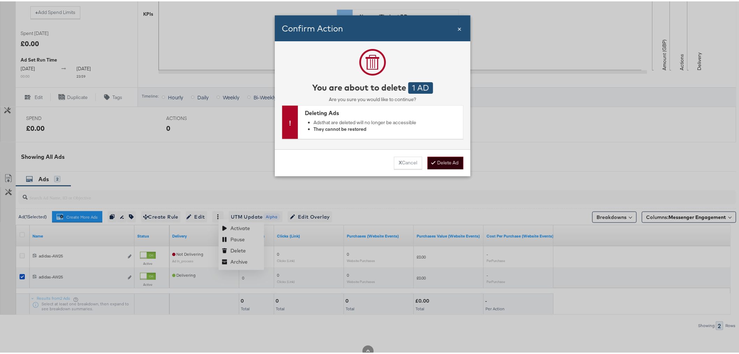
click at [433, 162] on div at bounding box center [435, 161] width 5 height 7
